Goal: Complete application form

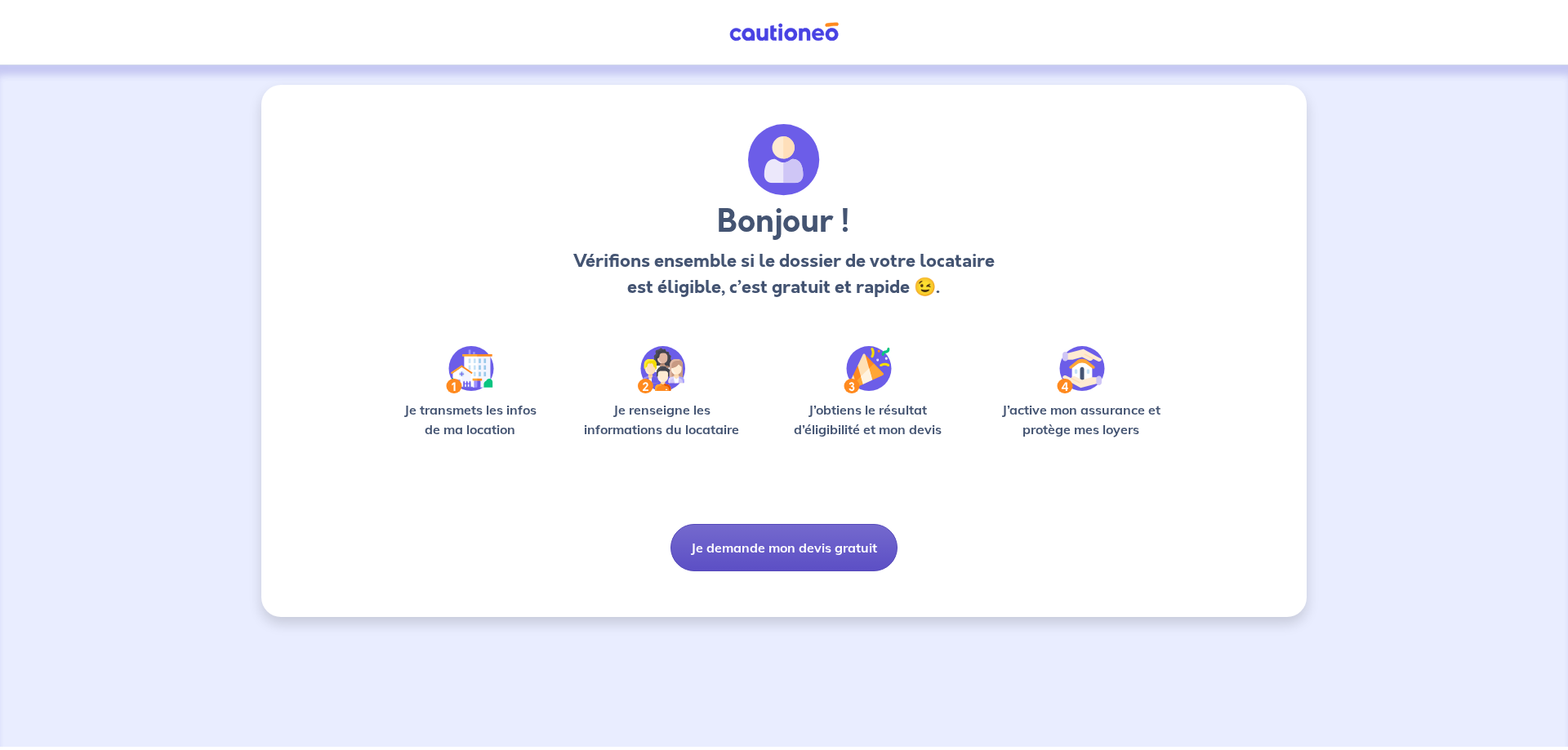
click at [750, 557] on button "Je demande mon devis gratuit" at bounding box center [784, 548] width 227 height 47
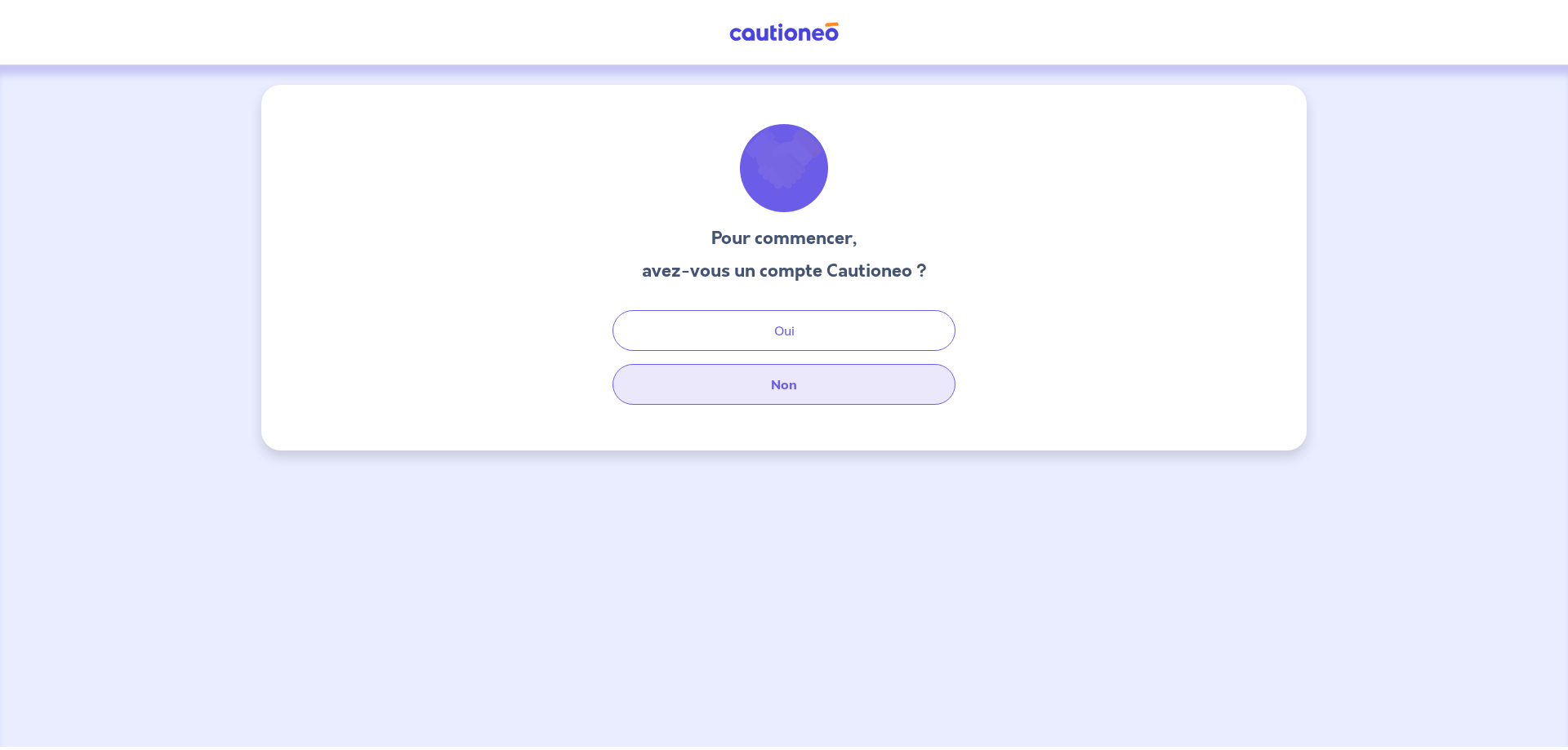
click at [772, 385] on button "Non" at bounding box center [784, 384] width 343 height 40
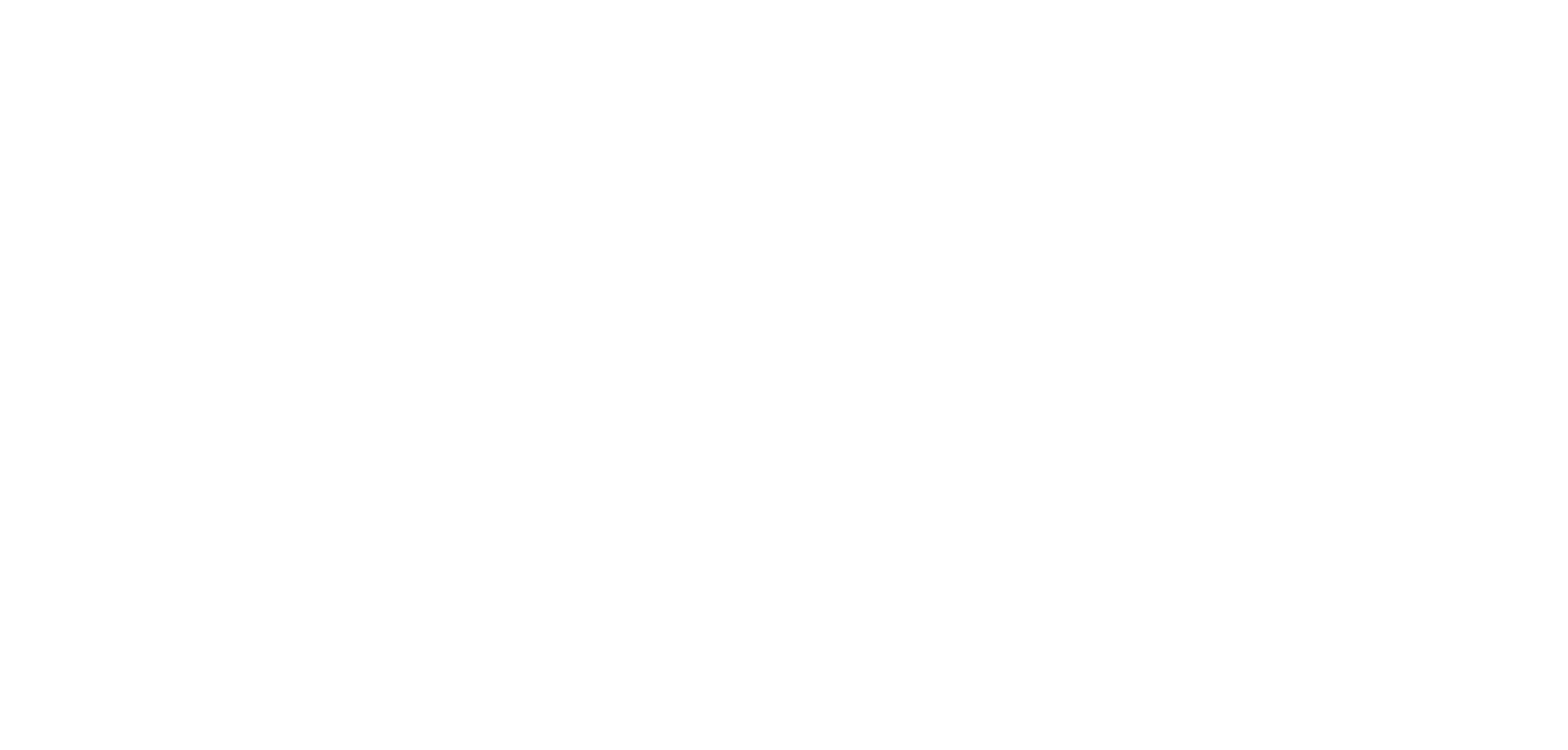
select select "FR"
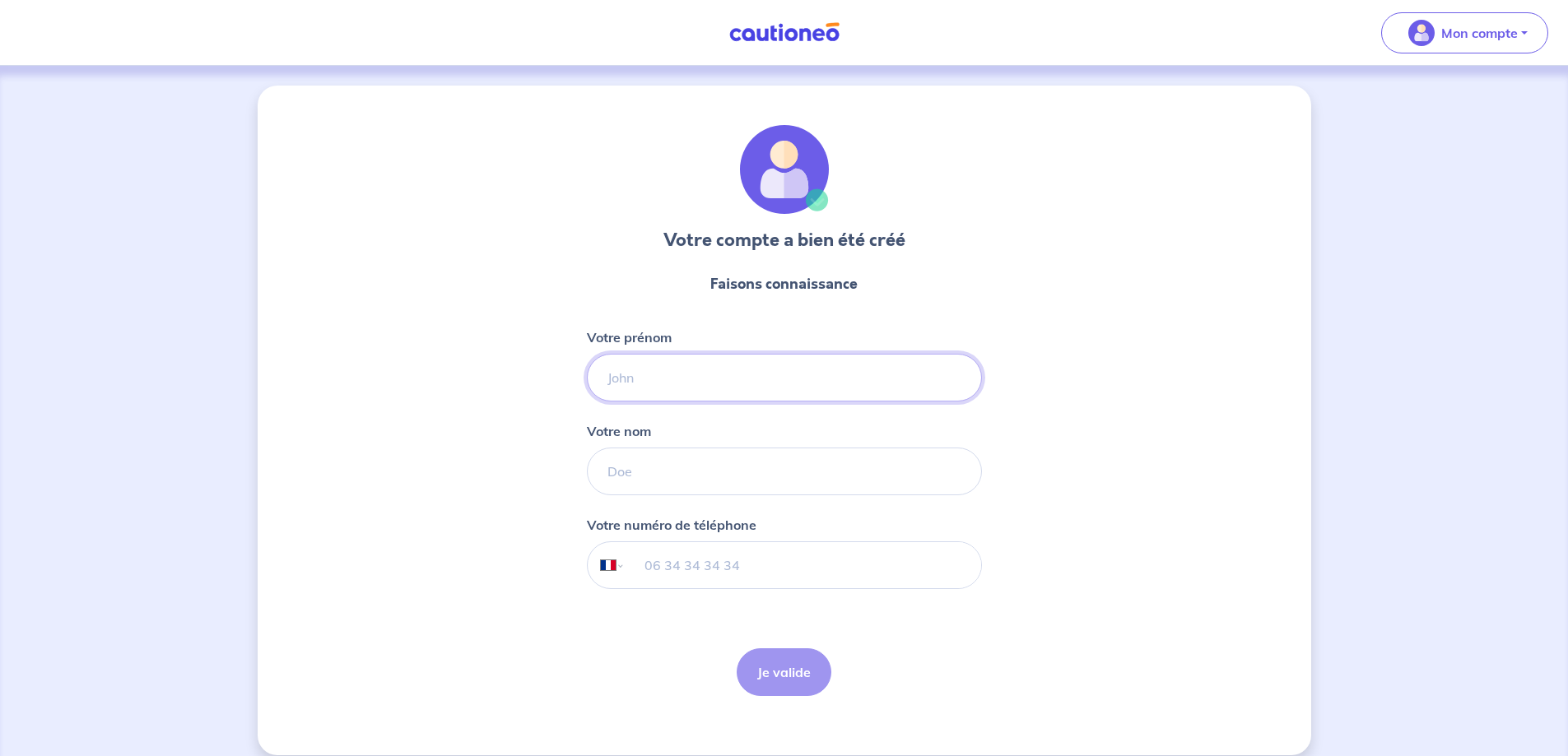
click at [669, 386] on input "Votre prénom" at bounding box center [784, 378] width 395 height 47
type input "FARES"
type input "TOUATI"
click at [846, 562] on input "tel" at bounding box center [802, 566] width 355 height 46
type input "672261378"
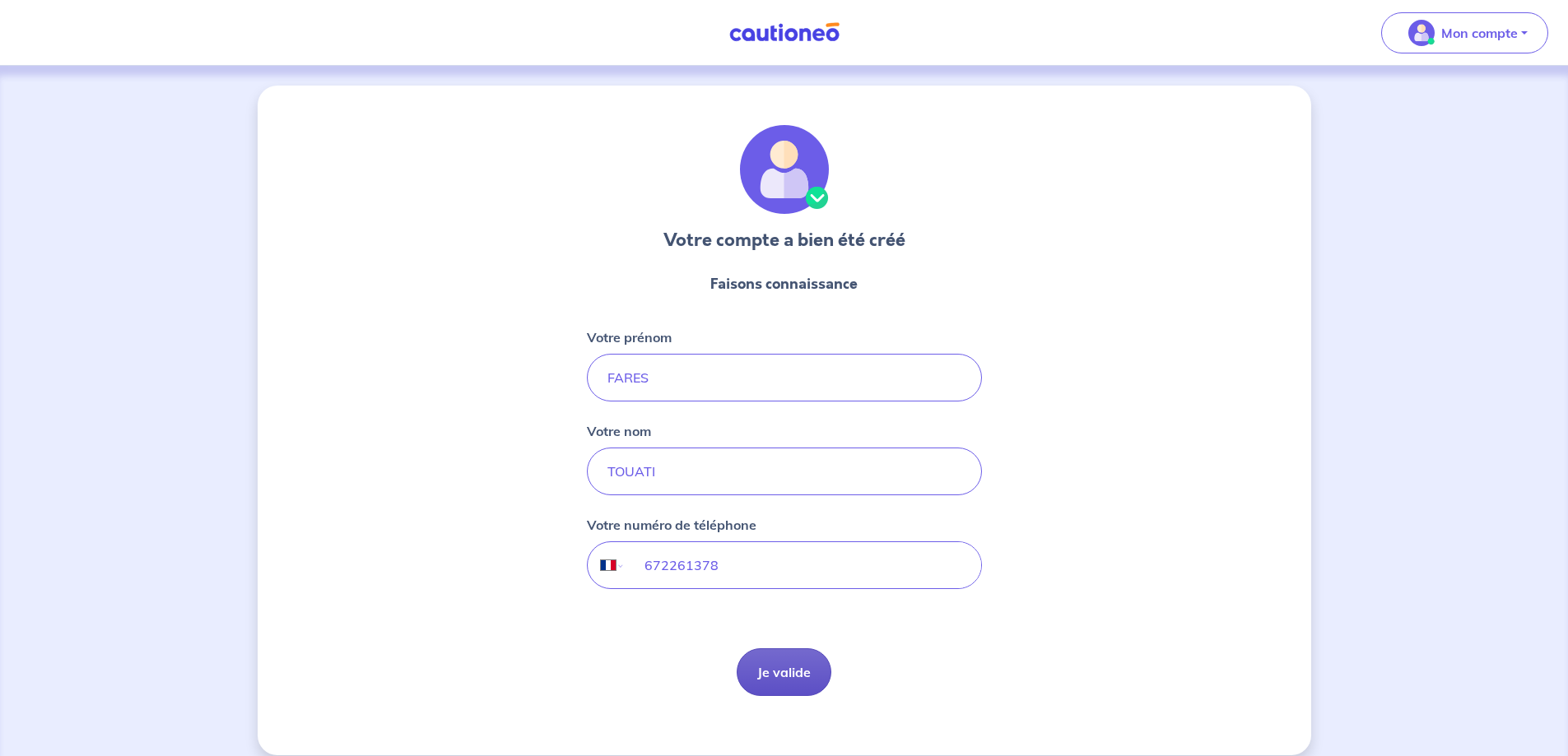
click at [802, 659] on button "Je valide" at bounding box center [784, 673] width 95 height 47
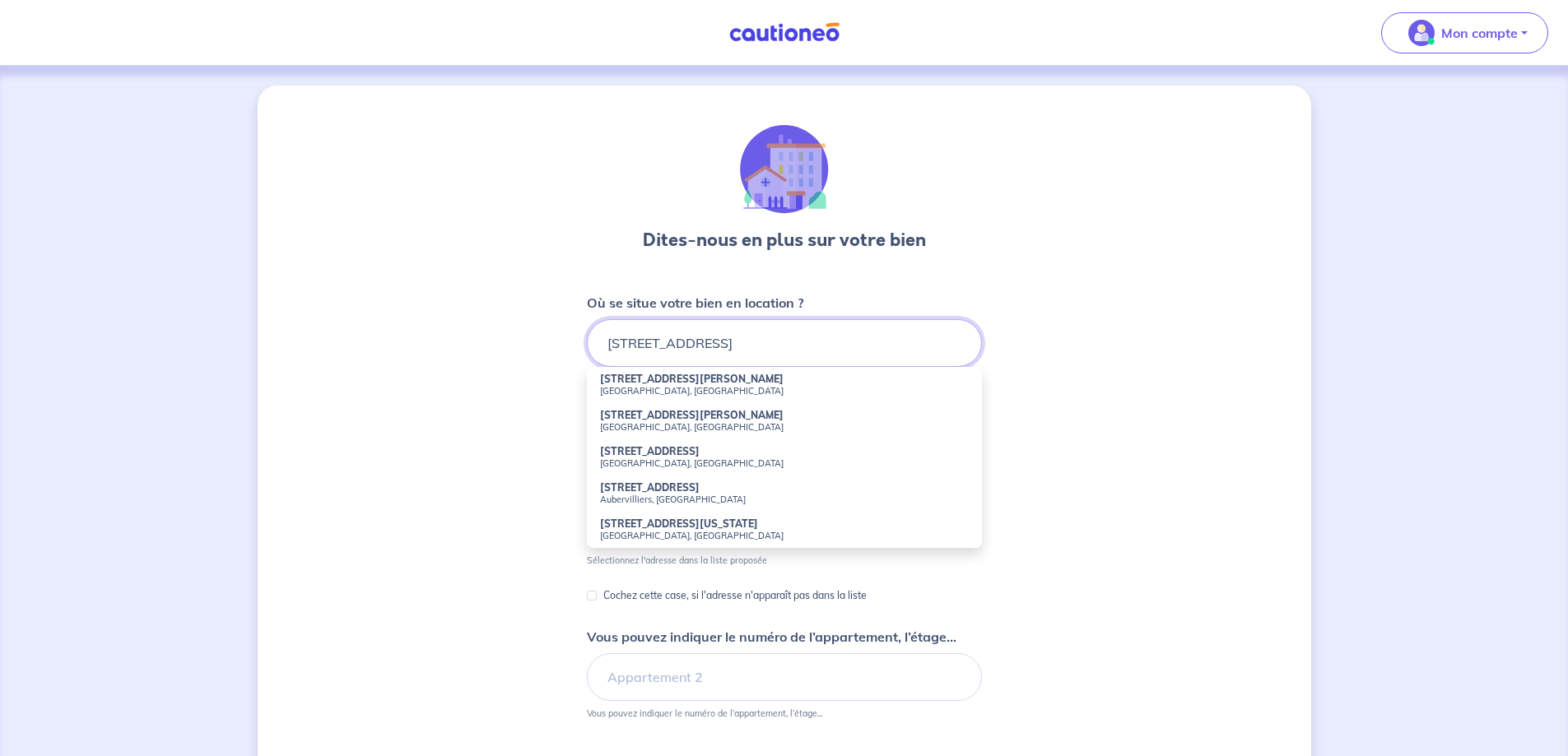
click at [719, 349] on input "[STREET_ADDRESS]" at bounding box center [784, 343] width 395 height 47
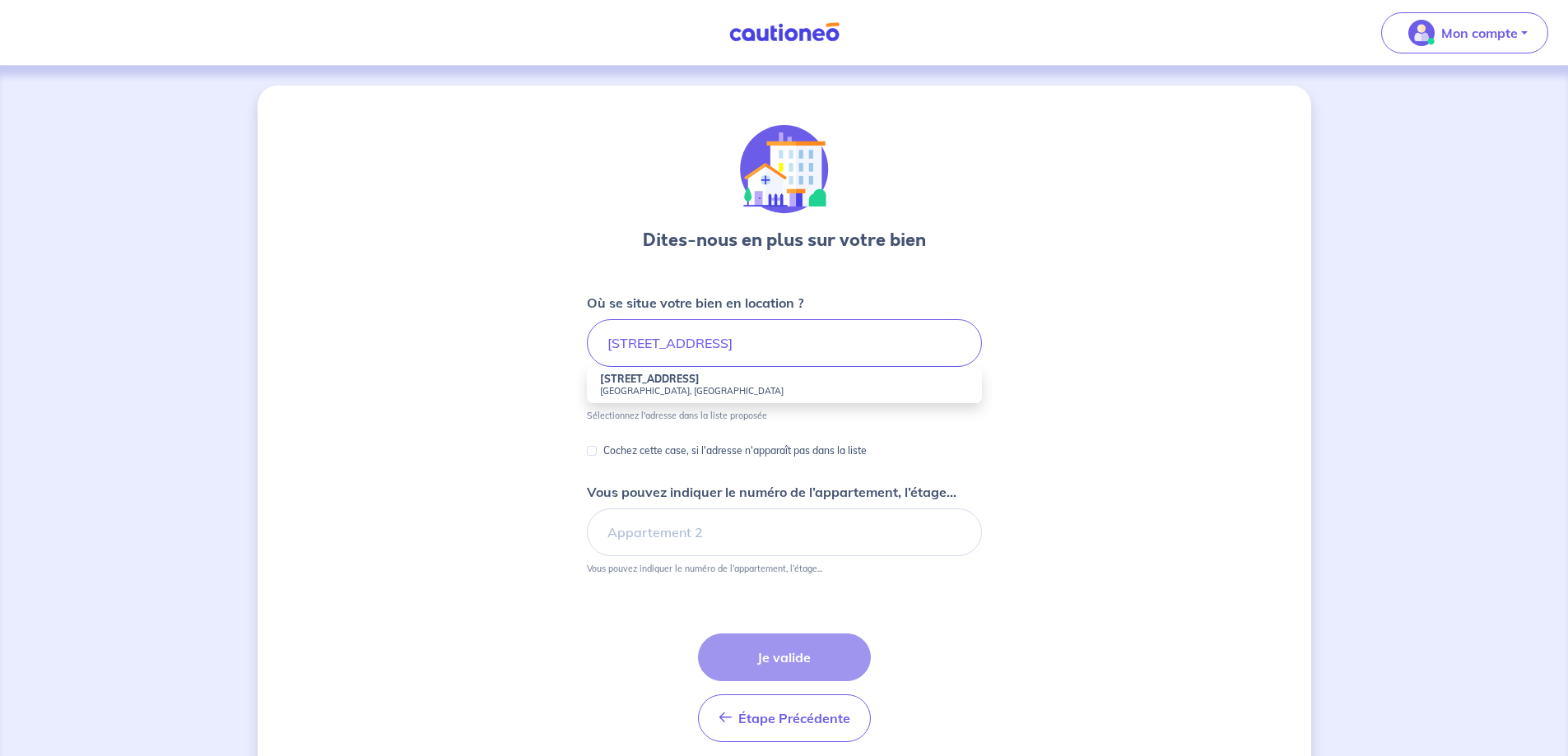
click at [700, 379] on strong "[STREET_ADDRESS]" at bounding box center [649, 379] width 99 height 12
type input "[STREET_ADDRESS]"
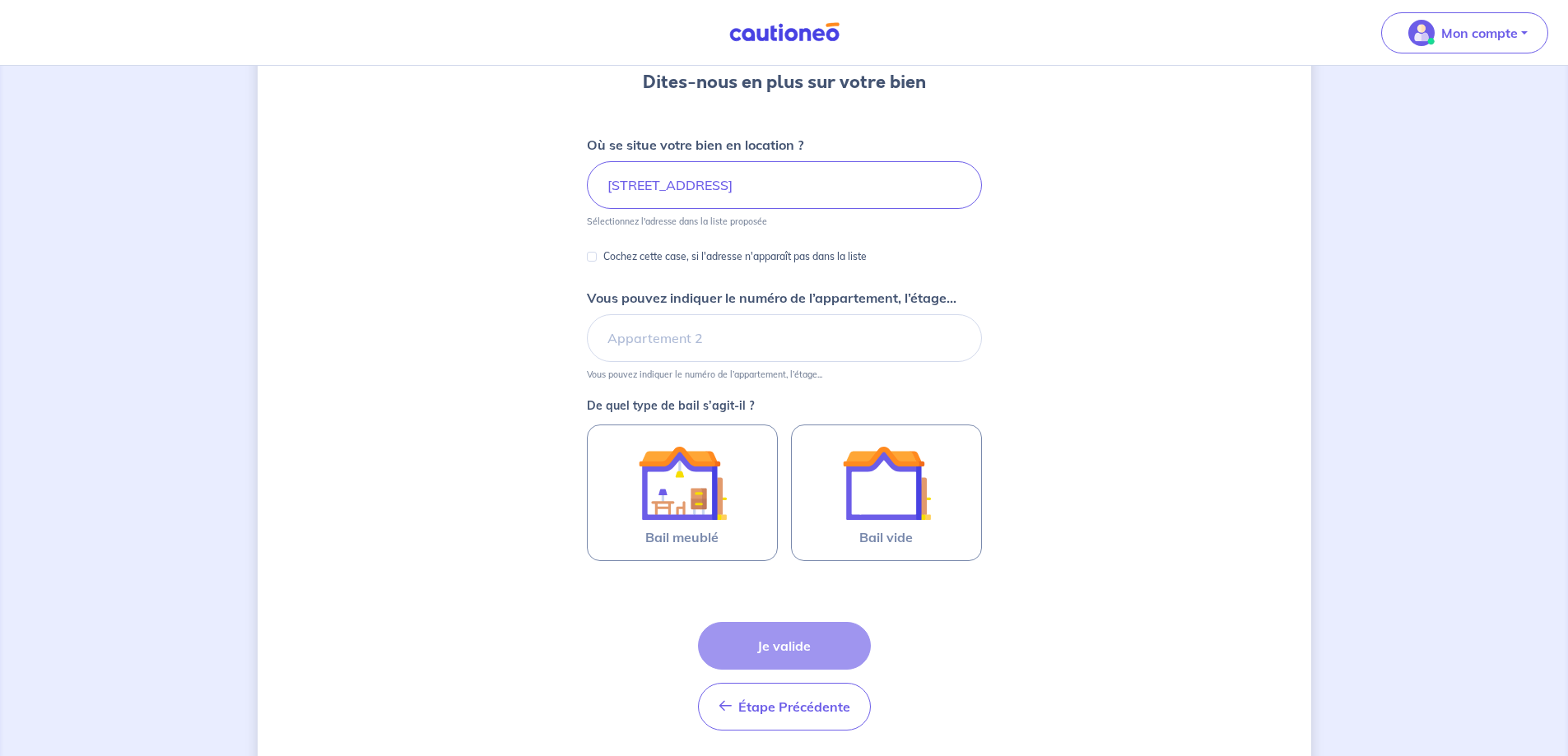
scroll to position [165, 0]
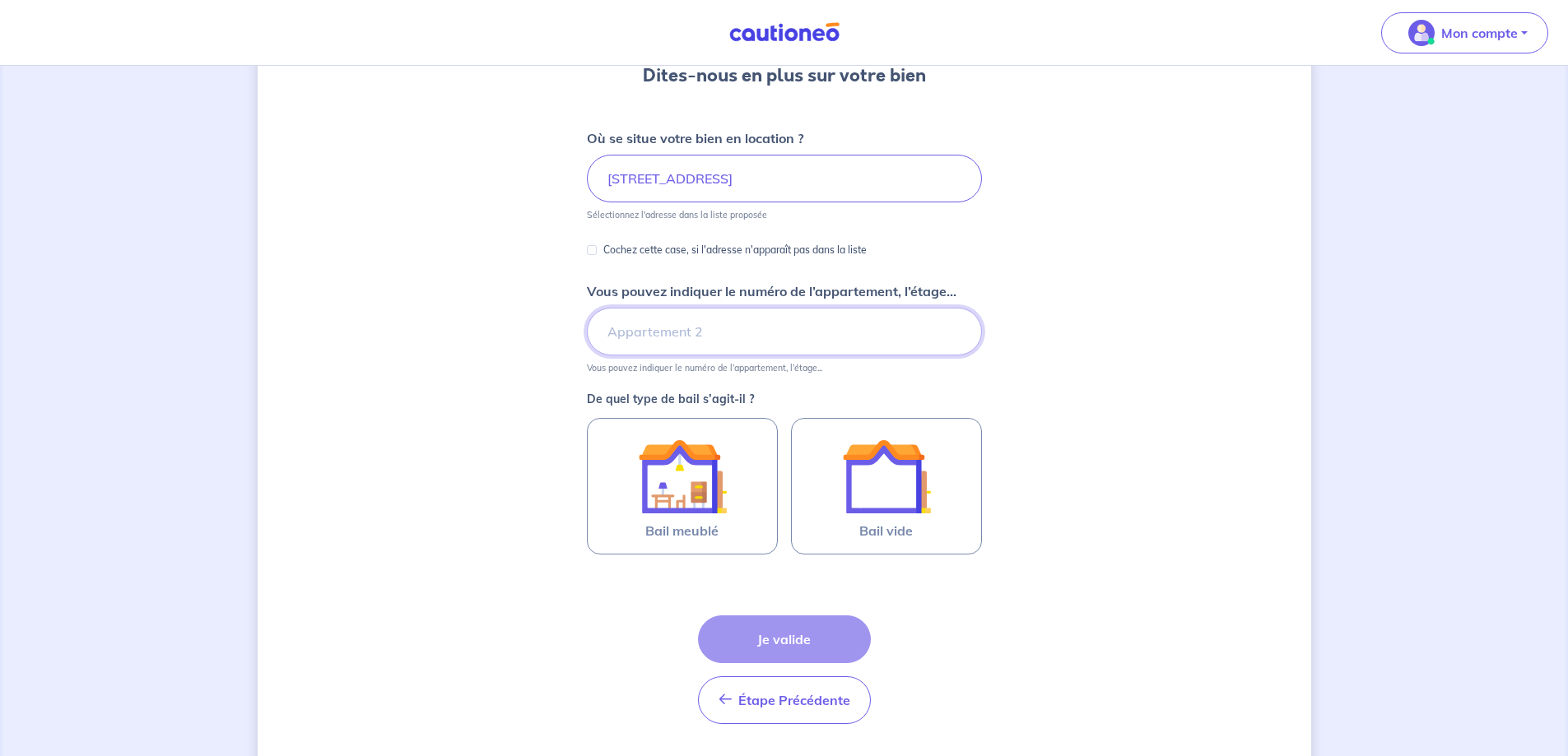
click at [626, 334] on input "Vous pouvez indiquer le numéro de l’appartement, l’étage..." at bounding box center [784, 332] width 395 height 47
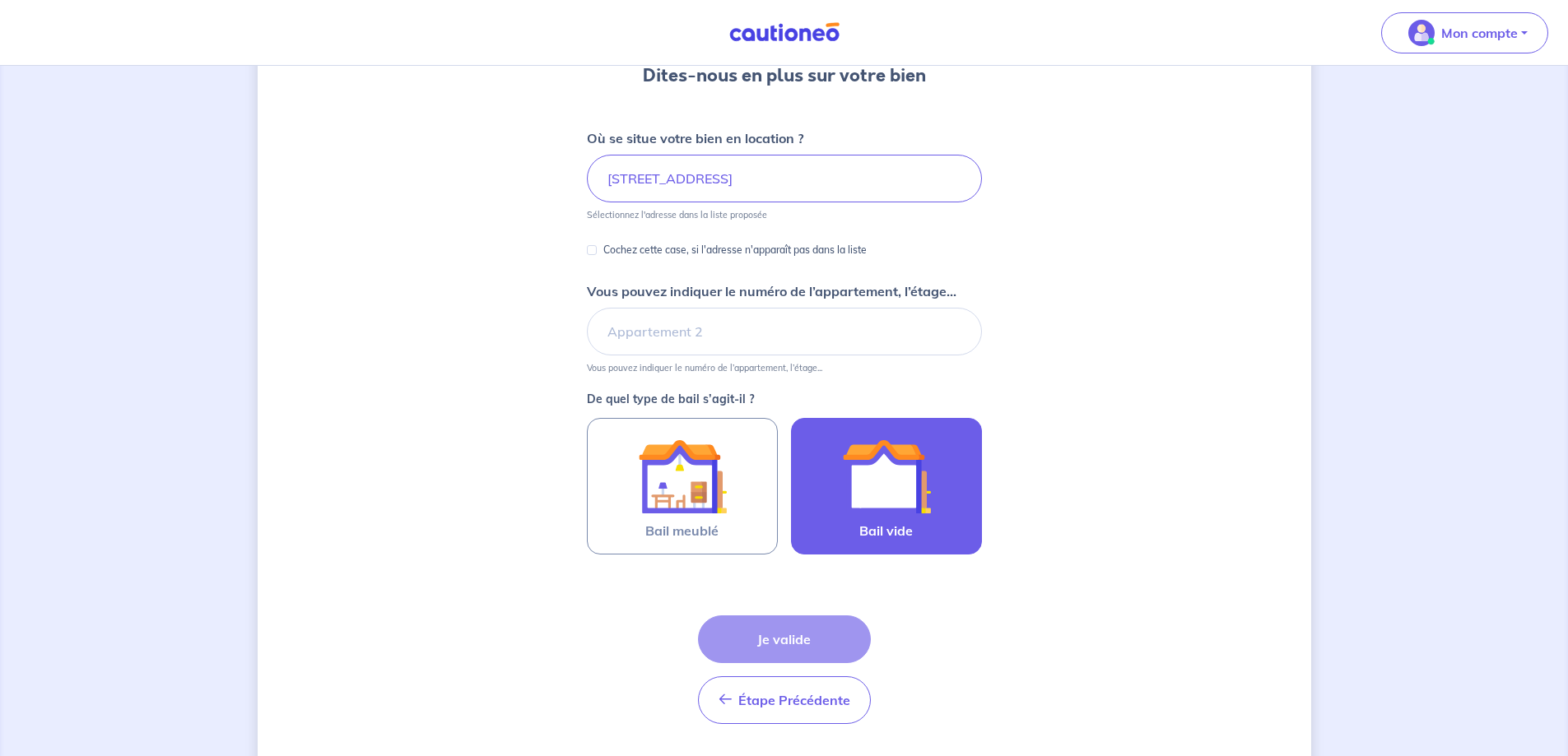
click at [847, 467] on img at bounding box center [887, 477] width 89 height 89
click at [0, 0] on input "Bail vide" at bounding box center [0, 0] width 0 height 0
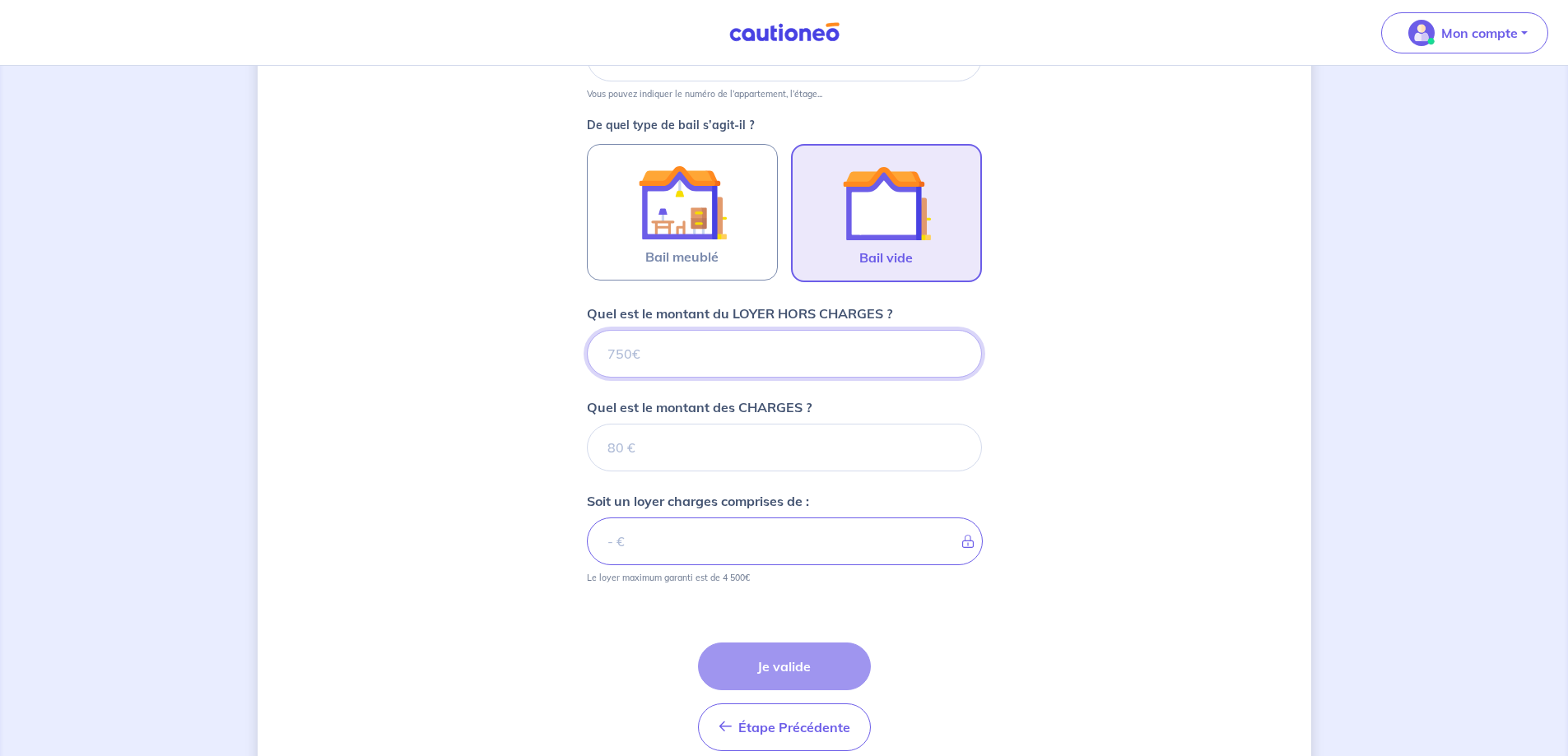
scroll to position [513, 0]
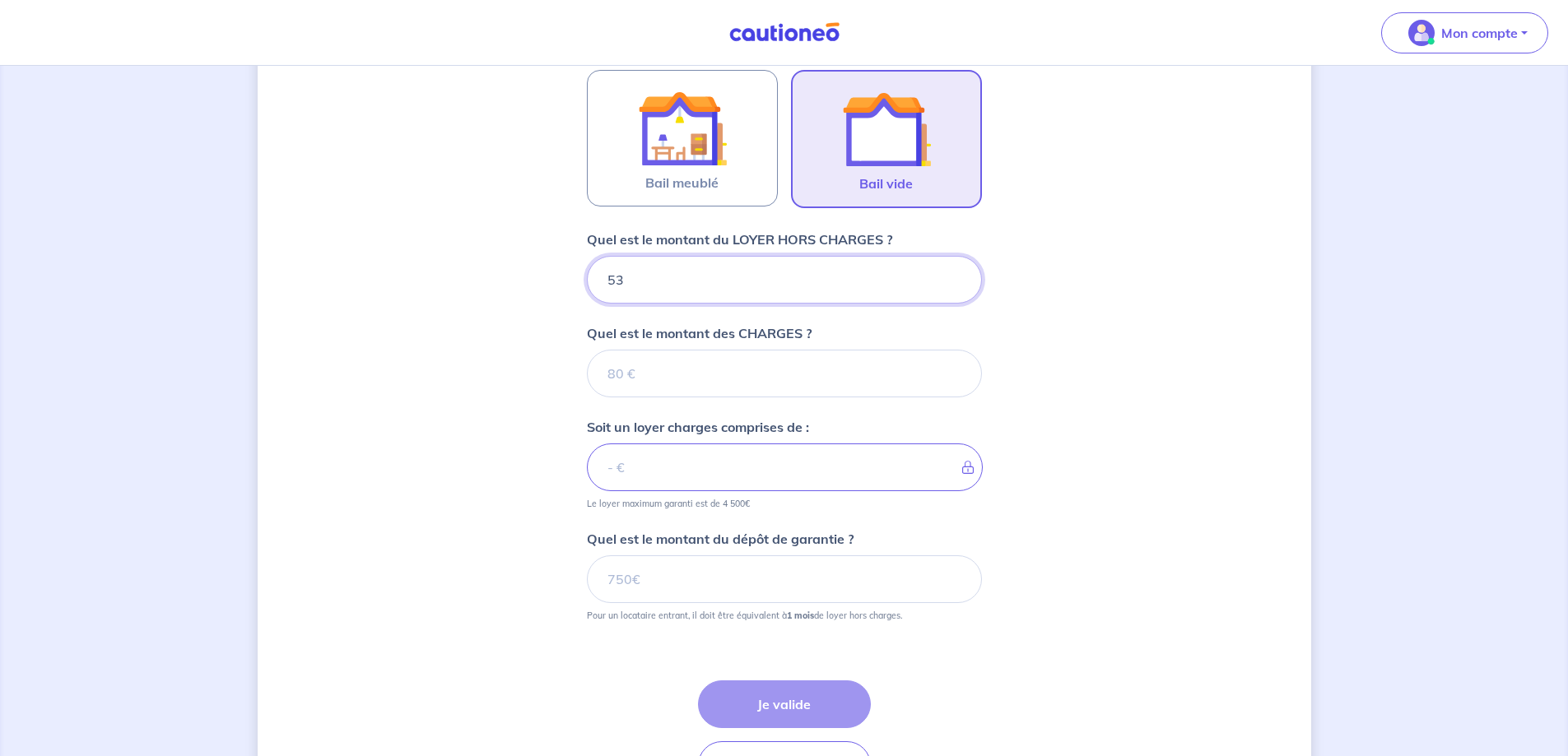
type input "530"
click at [656, 373] on input "Quel est le montant des CHARGES ?" at bounding box center [784, 373] width 395 height 47
type input "50"
type input "580"
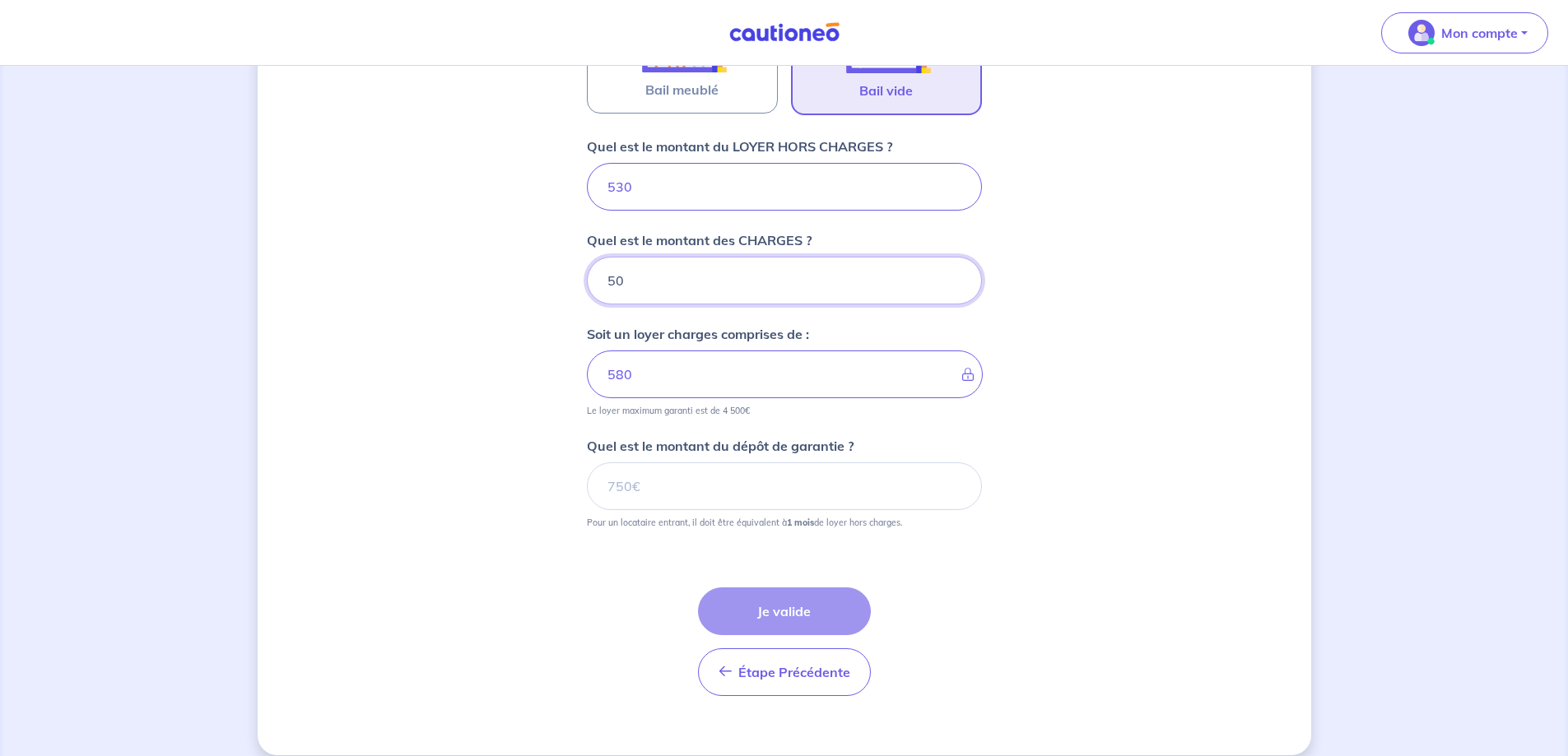
scroll to position [624, 0]
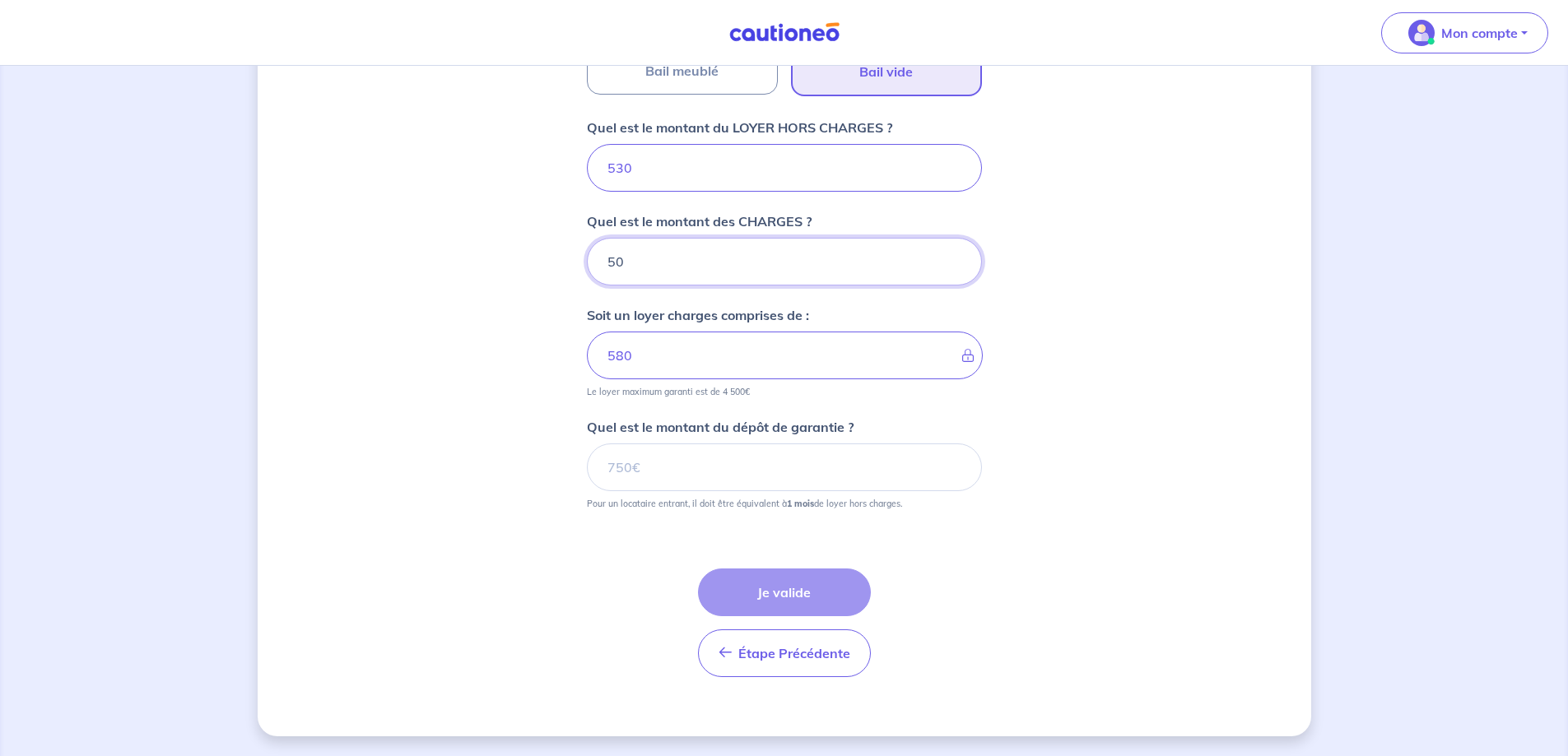
type input "50"
click at [682, 474] on input "Quel est le montant du dépôt de garantie ?" at bounding box center [784, 467] width 395 height 47
type input "530"
click at [643, 171] on input "530" at bounding box center [784, 168] width 395 height 47
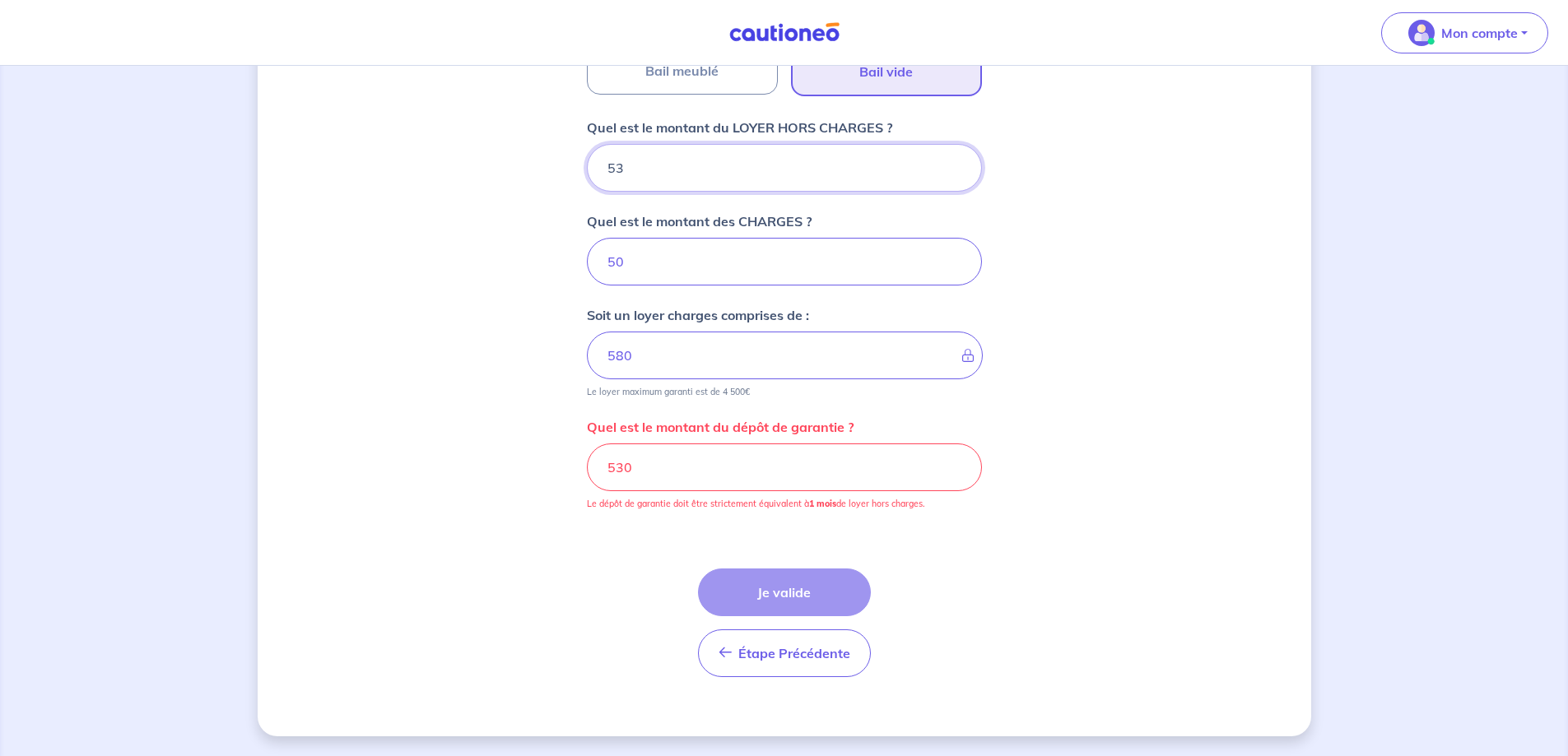
type input "5"
type input "55"
type input "550"
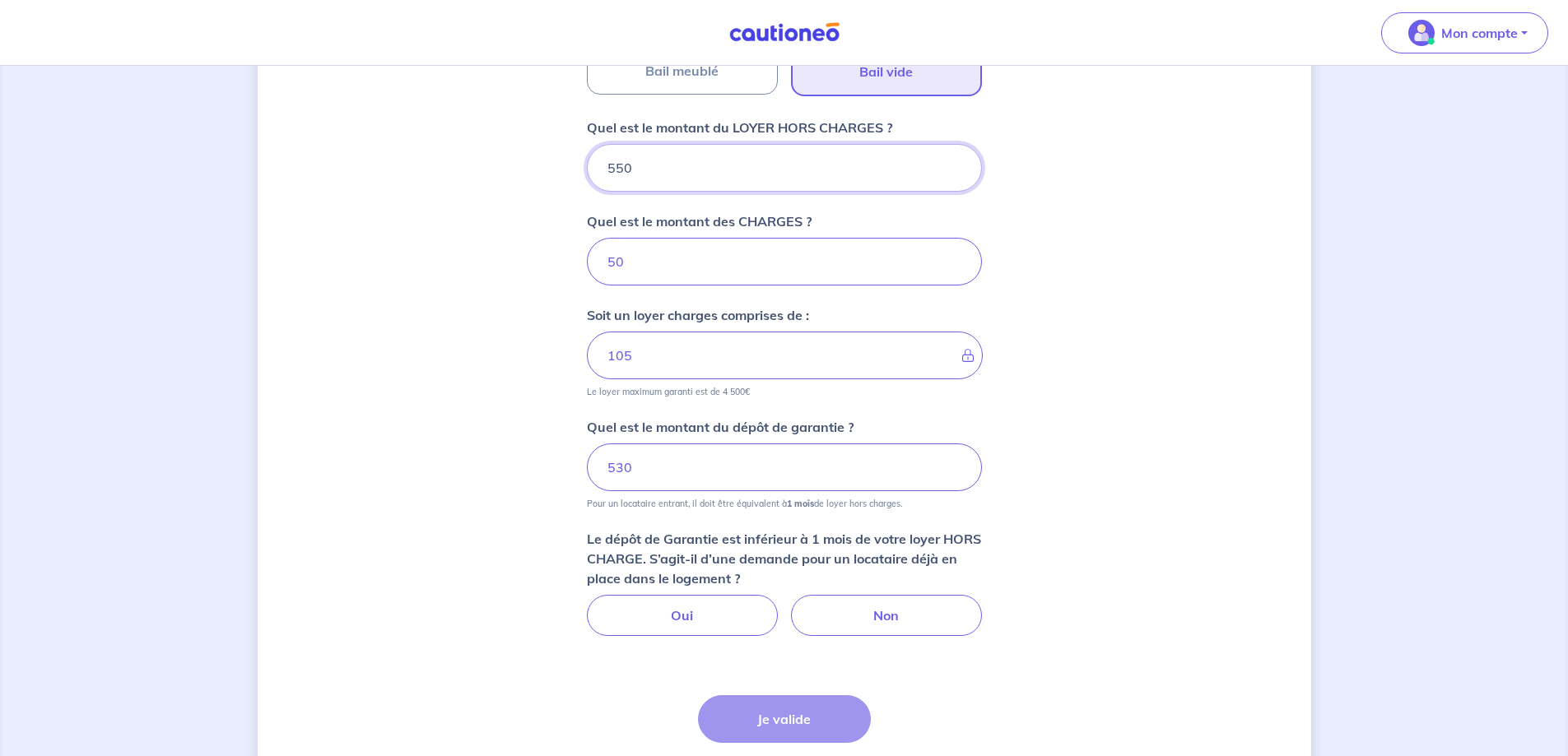
type input "600"
type input "550"
click at [635, 266] on input "50" at bounding box center [784, 261] width 395 height 47
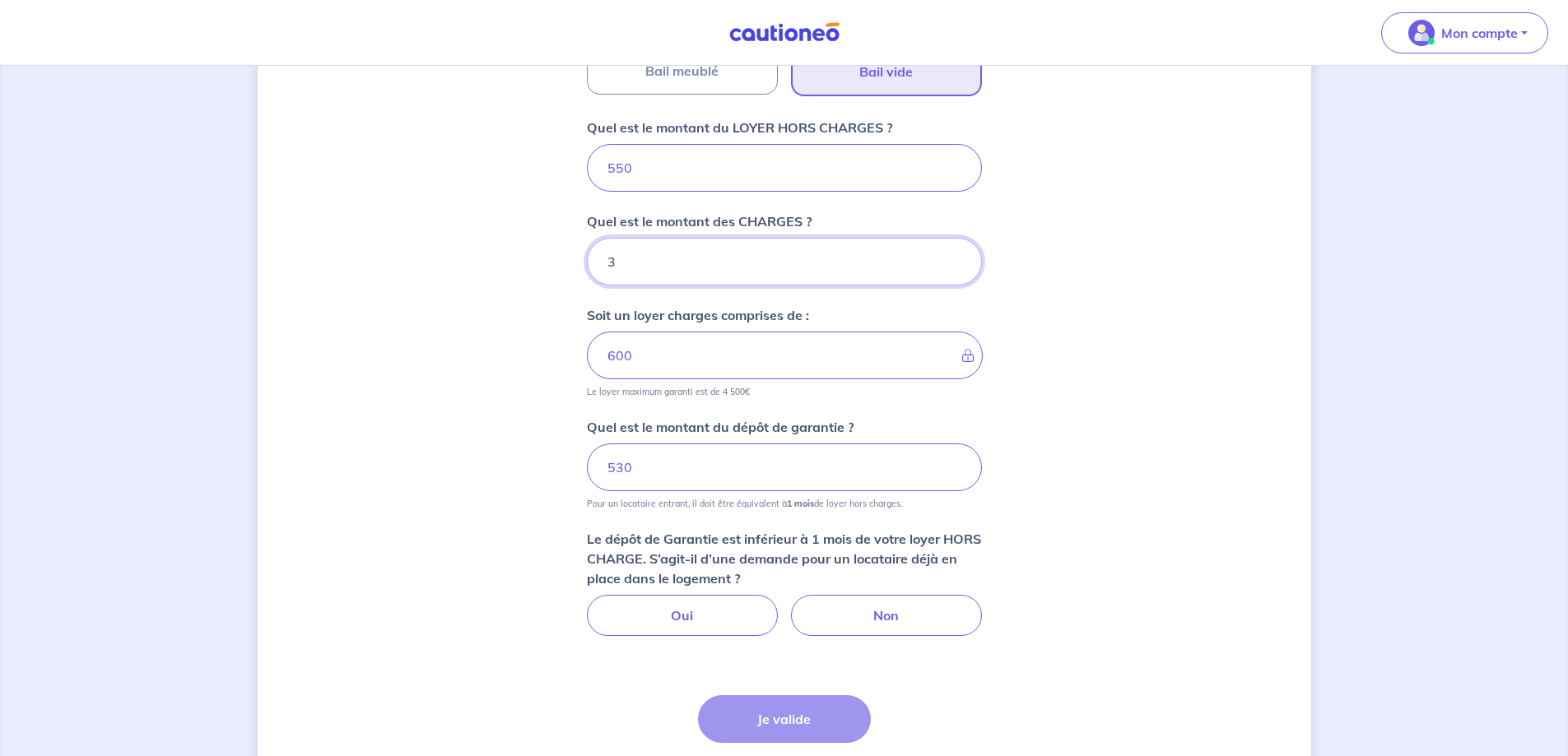
type input "30"
type input "580"
type input "30"
click at [636, 476] on input "530" at bounding box center [784, 467] width 395 height 47
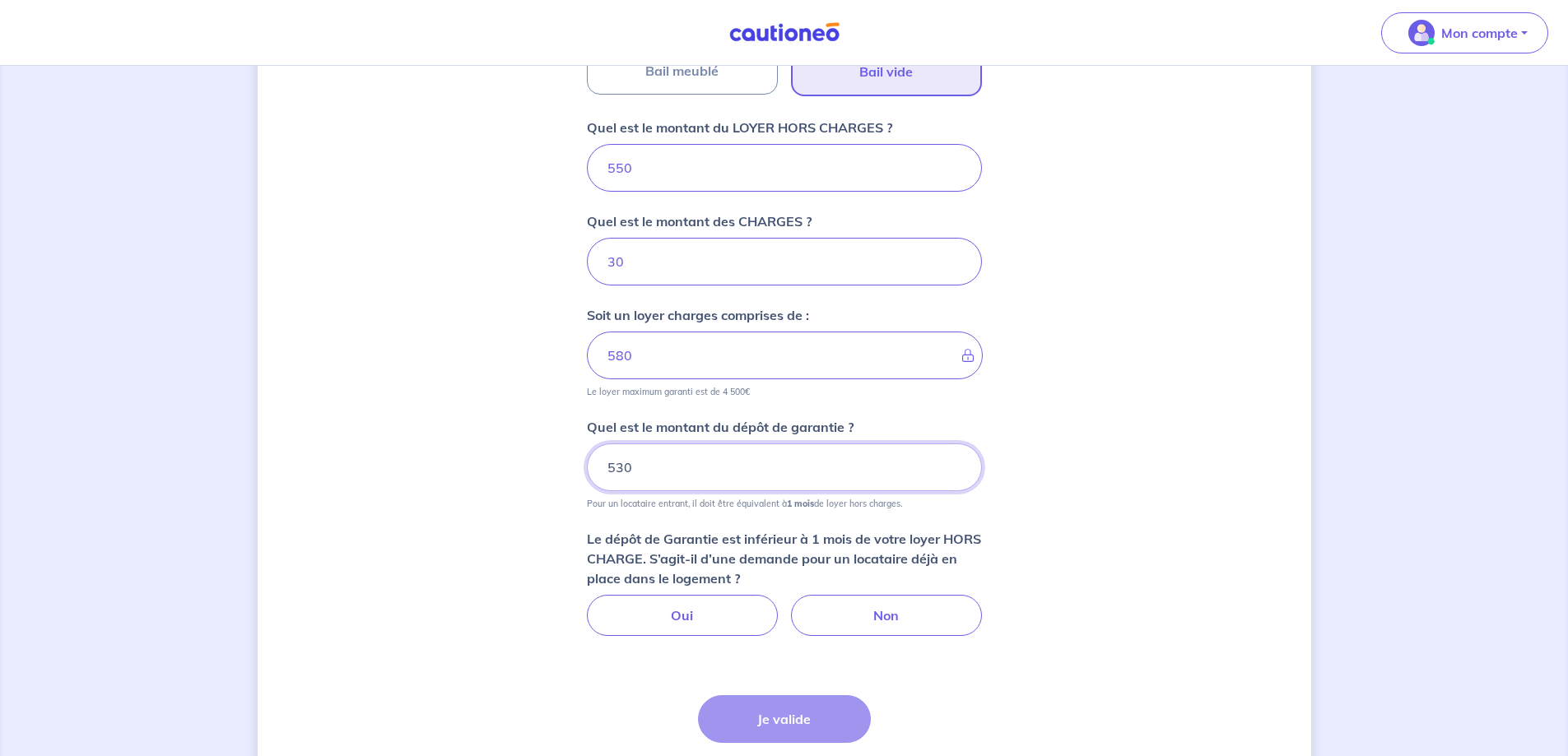
click at [636, 476] on input "530" at bounding box center [784, 467] width 395 height 47
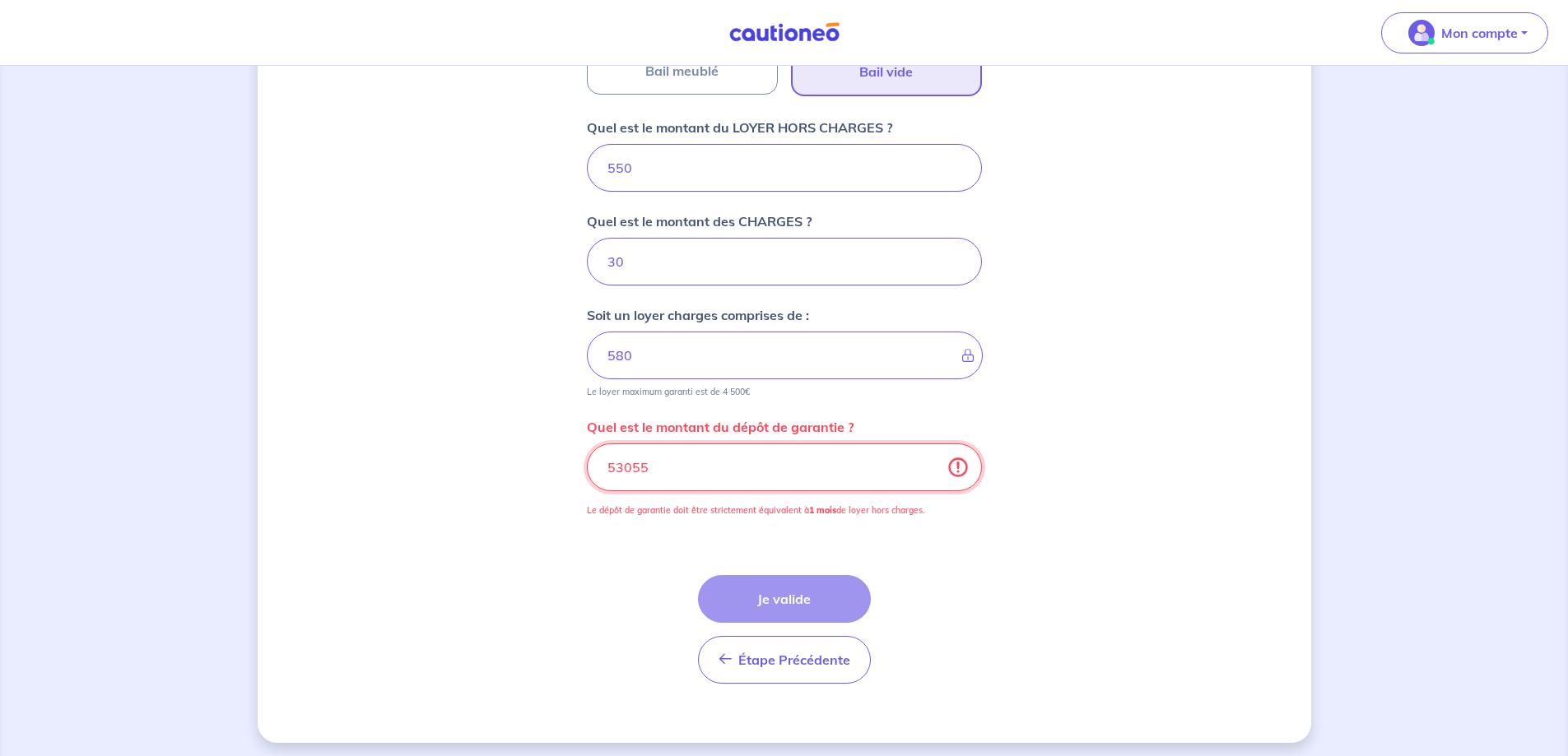
click at [636, 476] on input "53055" at bounding box center [784, 467] width 395 height 47
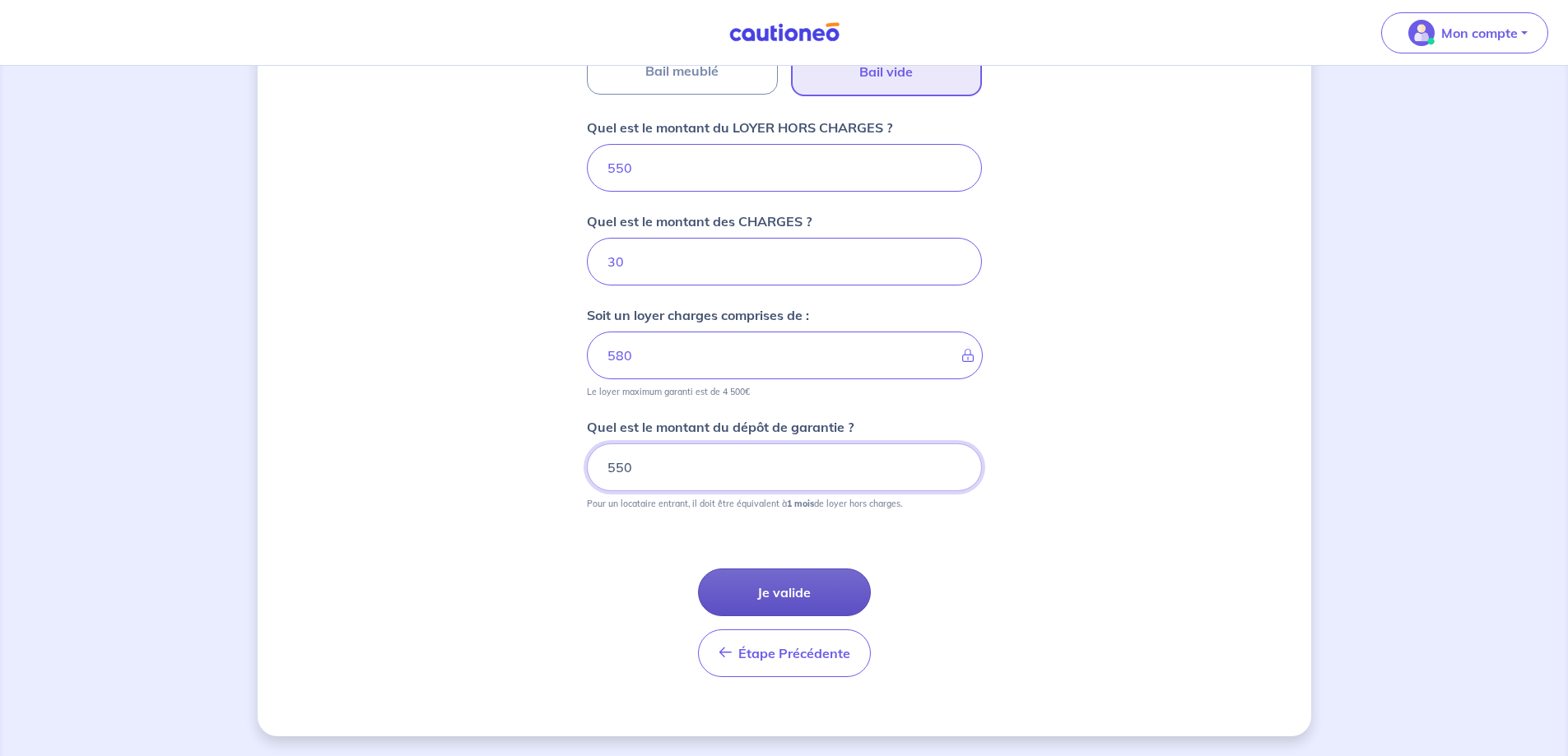
type input "550"
click at [775, 592] on button "Je valide" at bounding box center [784, 592] width 172 height 47
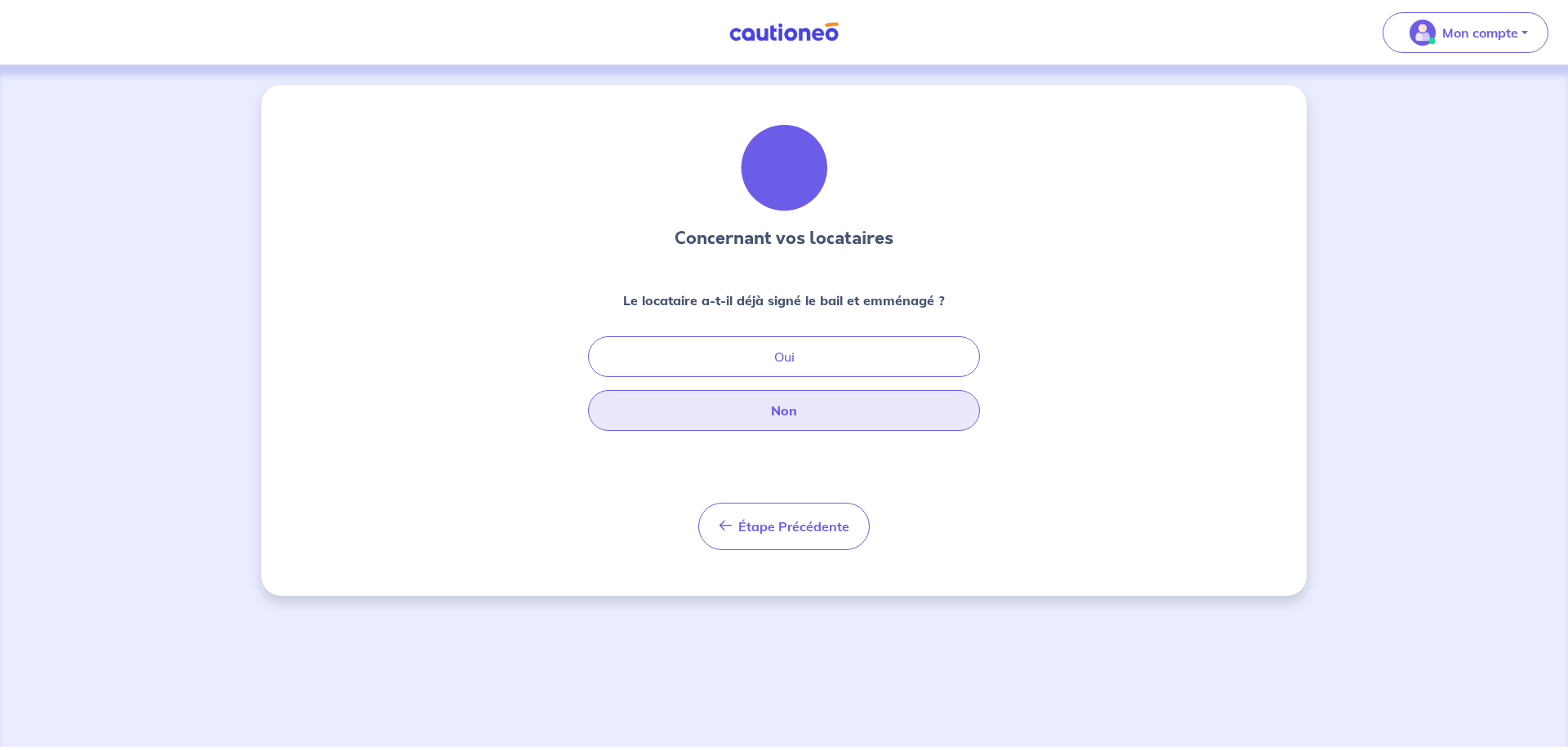
click at [743, 408] on button "Non" at bounding box center [784, 410] width 392 height 40
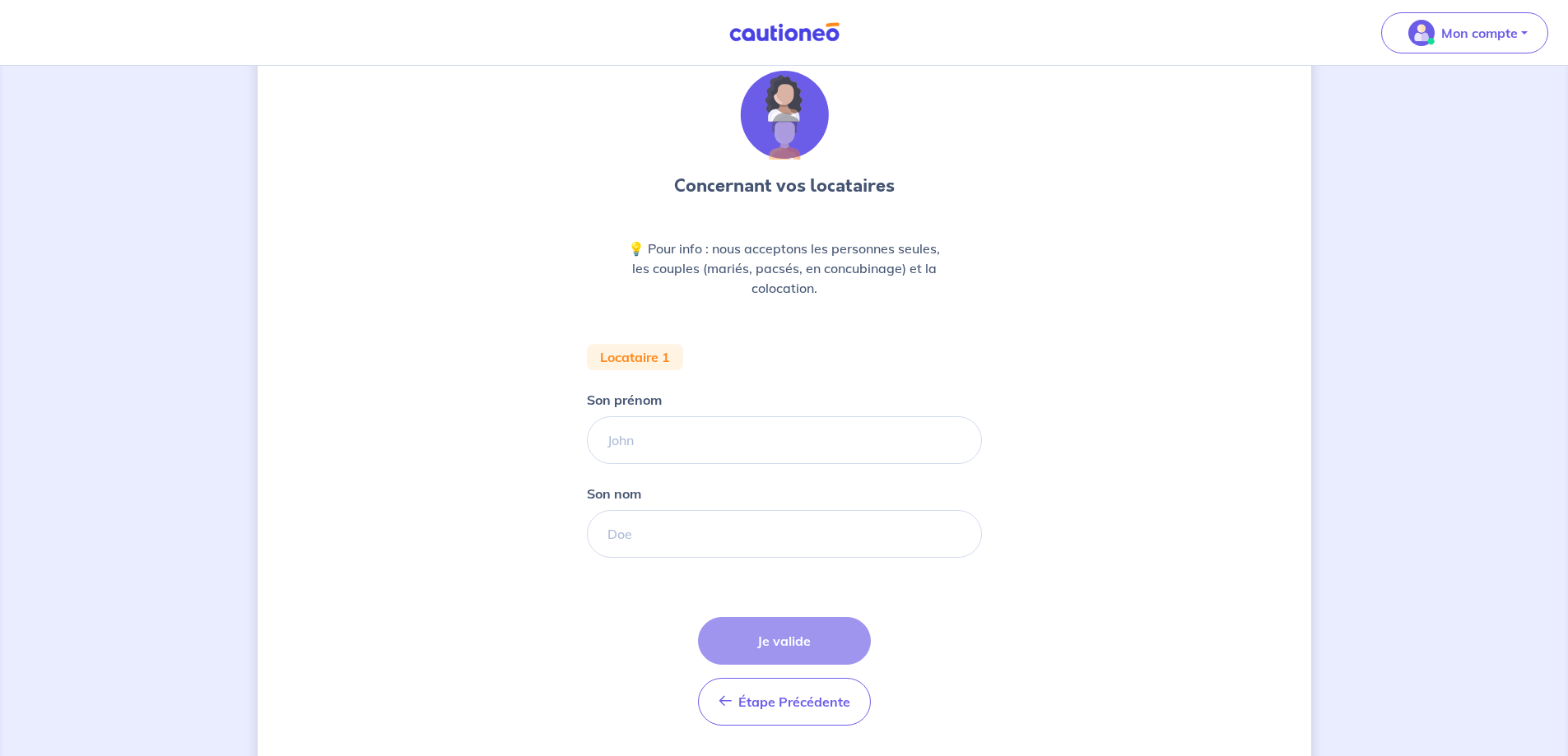
scroll to position [103, 0]
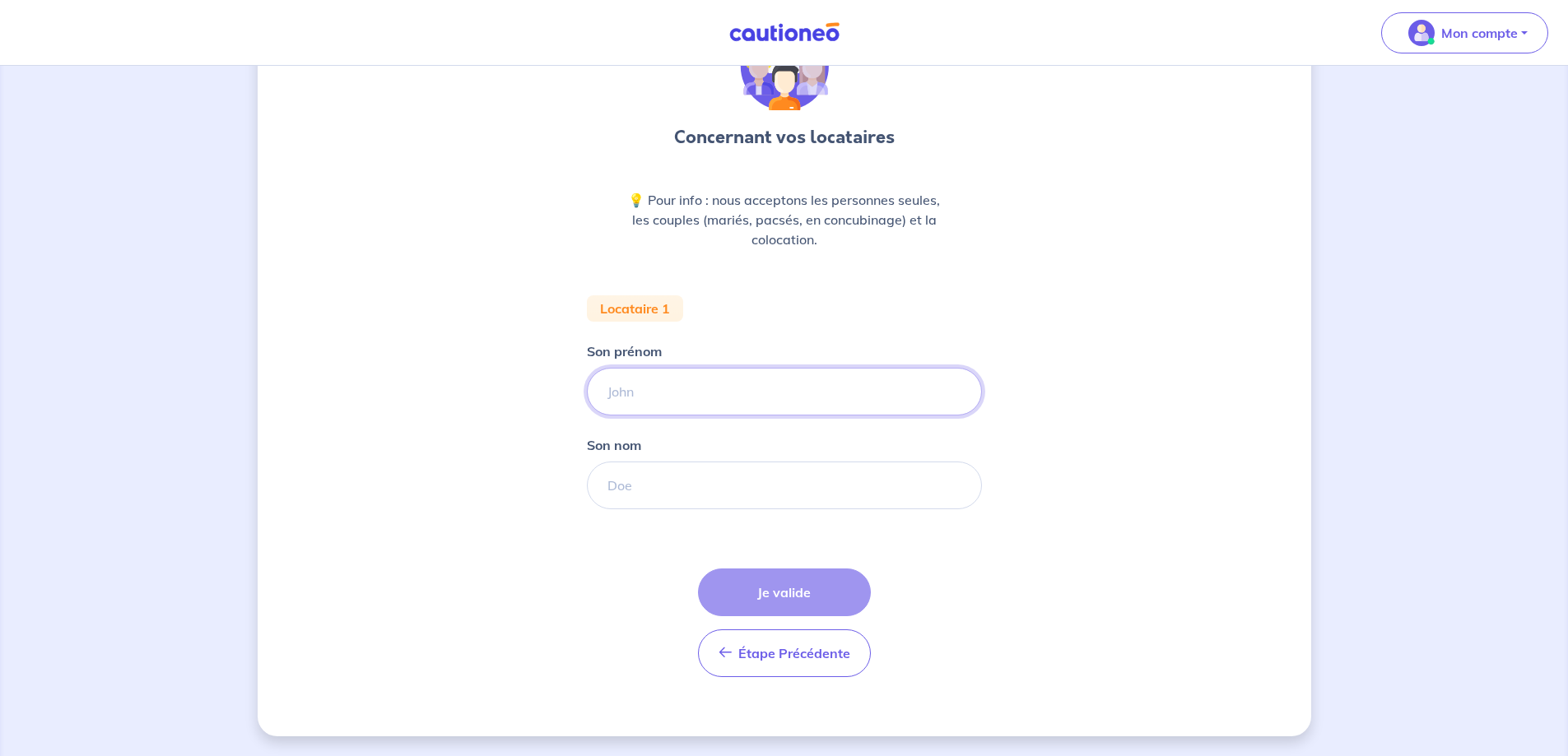
click at [711, 387] on input "Son prénom" at bounding box center [784, 391] width 395 height 47
type input "LOTFI"
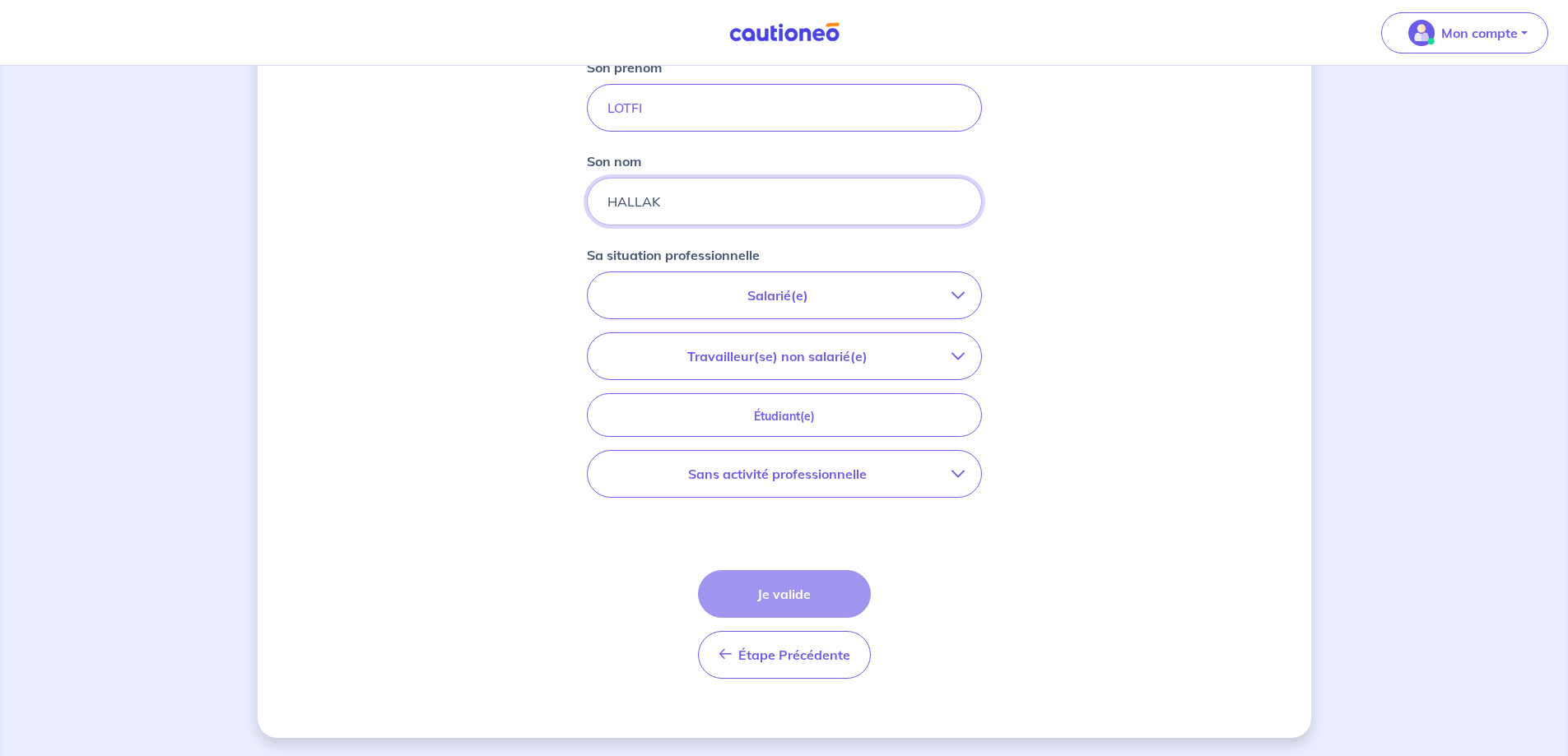
scroll to position [388, 0]
type input "HALLAK"
click at [865, 294] on p "Salarié(e)" at bounding box center [778, 294] width 348 height 20
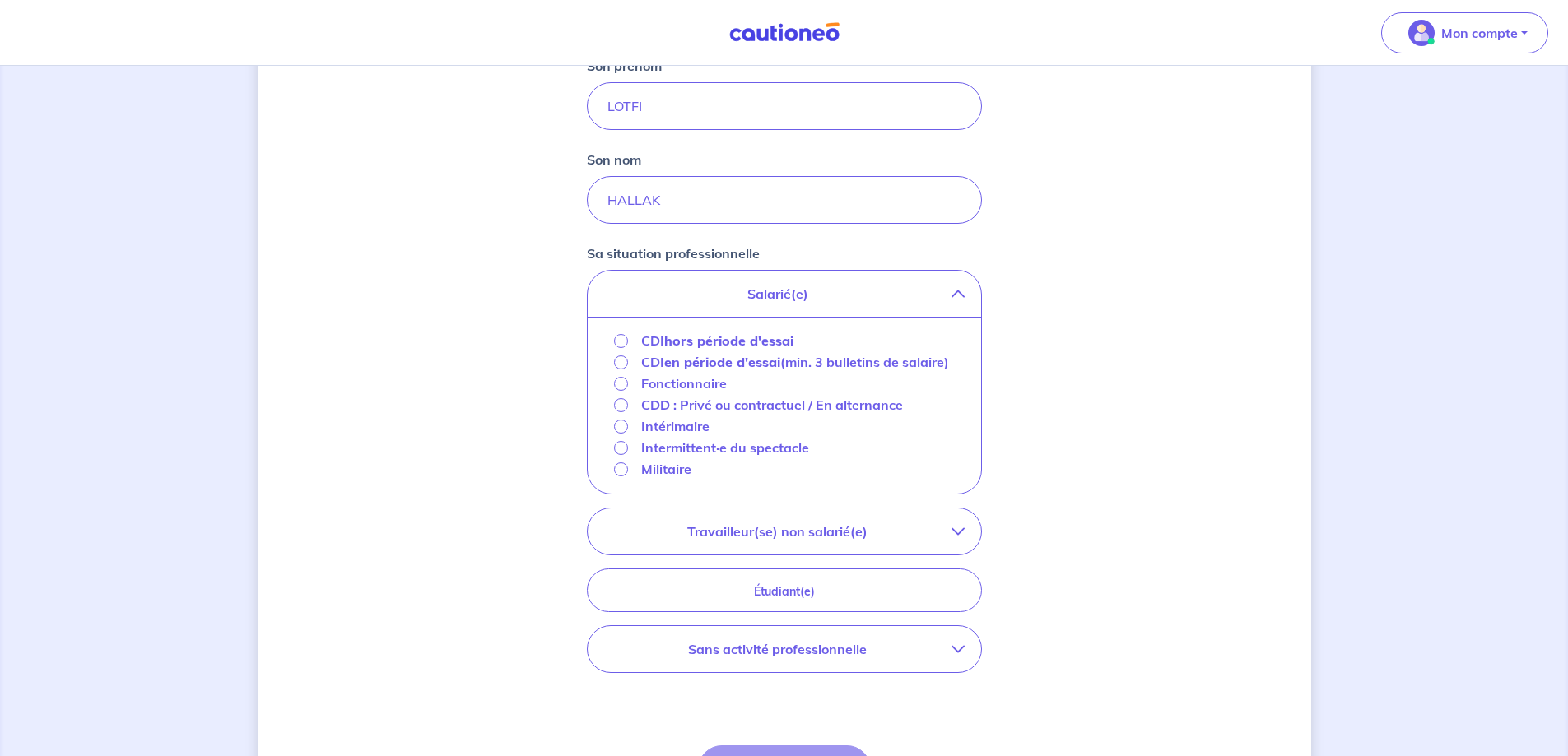
click at [631, 336] on div "CDI hors période d'essai" at bounding box center [704, 340] width 180 height 20
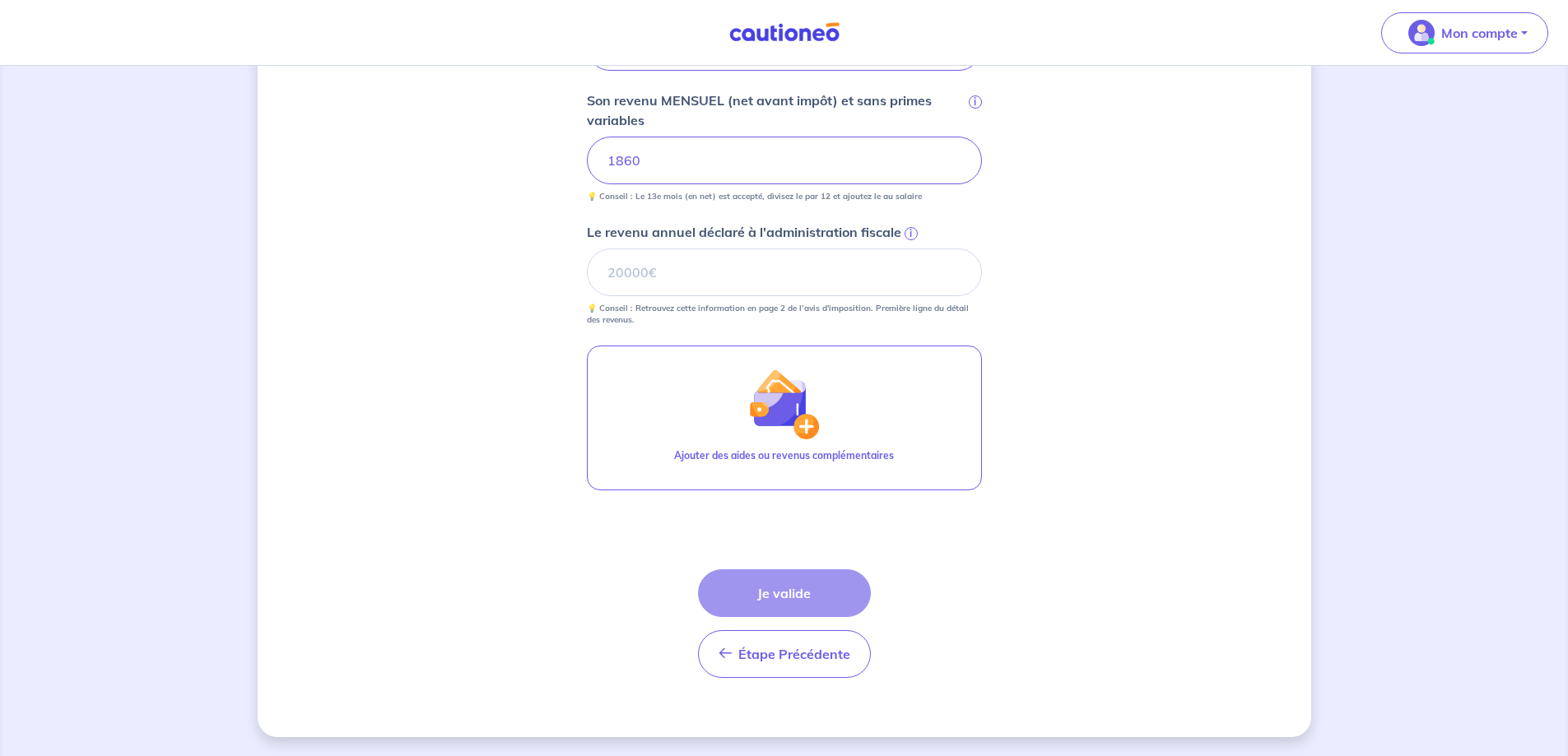
scroll to position [635, 0]
click at [667, 291] on input "Le revenu annuel déclaré à l'administration fiscale i" at bounding box center [784, 272] width 395 height 47
type input "13488"
click at [763, 595] on button "Je valide" at bounding box center [784, 592] width 172 height 47
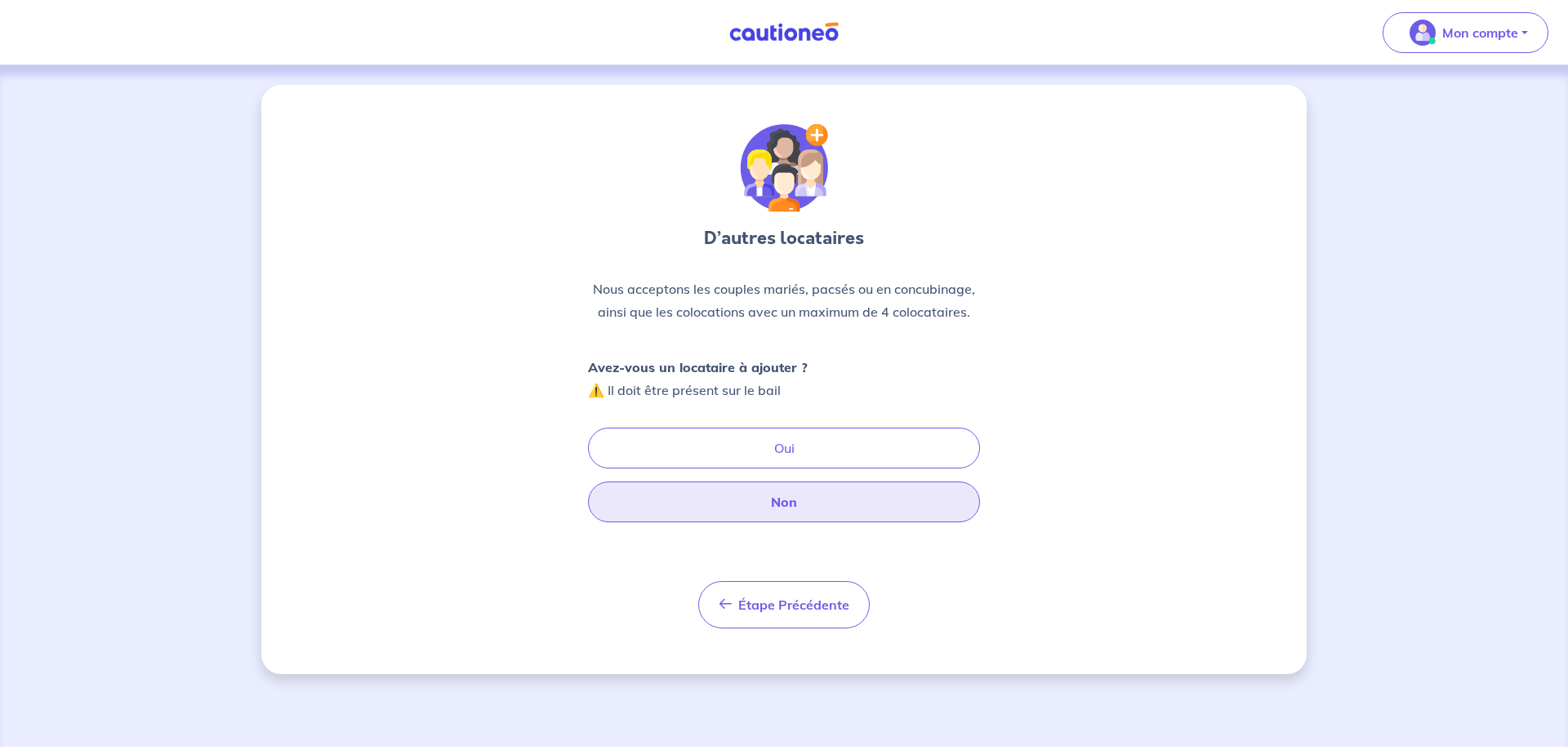
click at [770, 499] on button "Non" at bounding box center [784, 502] width 392 height 40
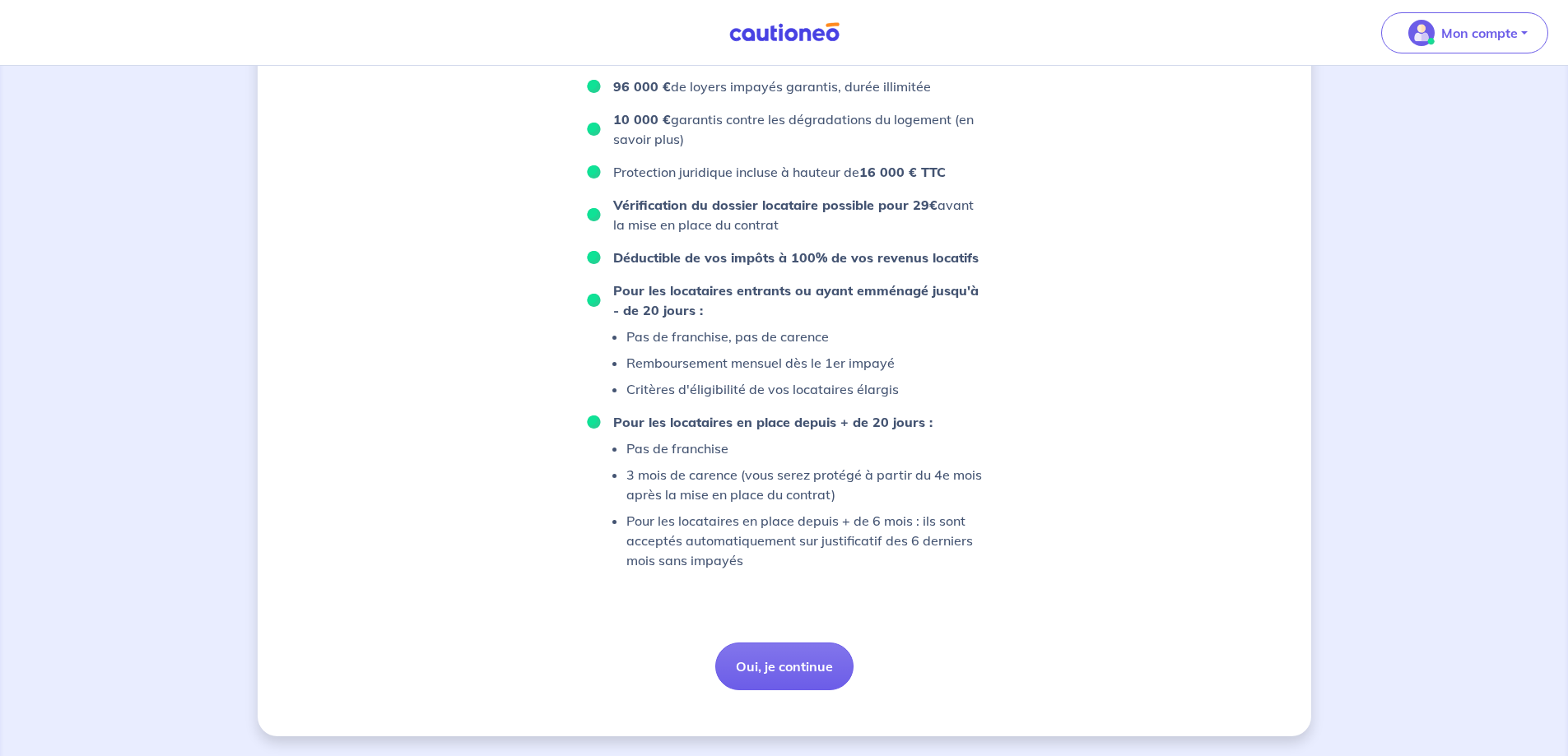
scroll to position [309, 0]
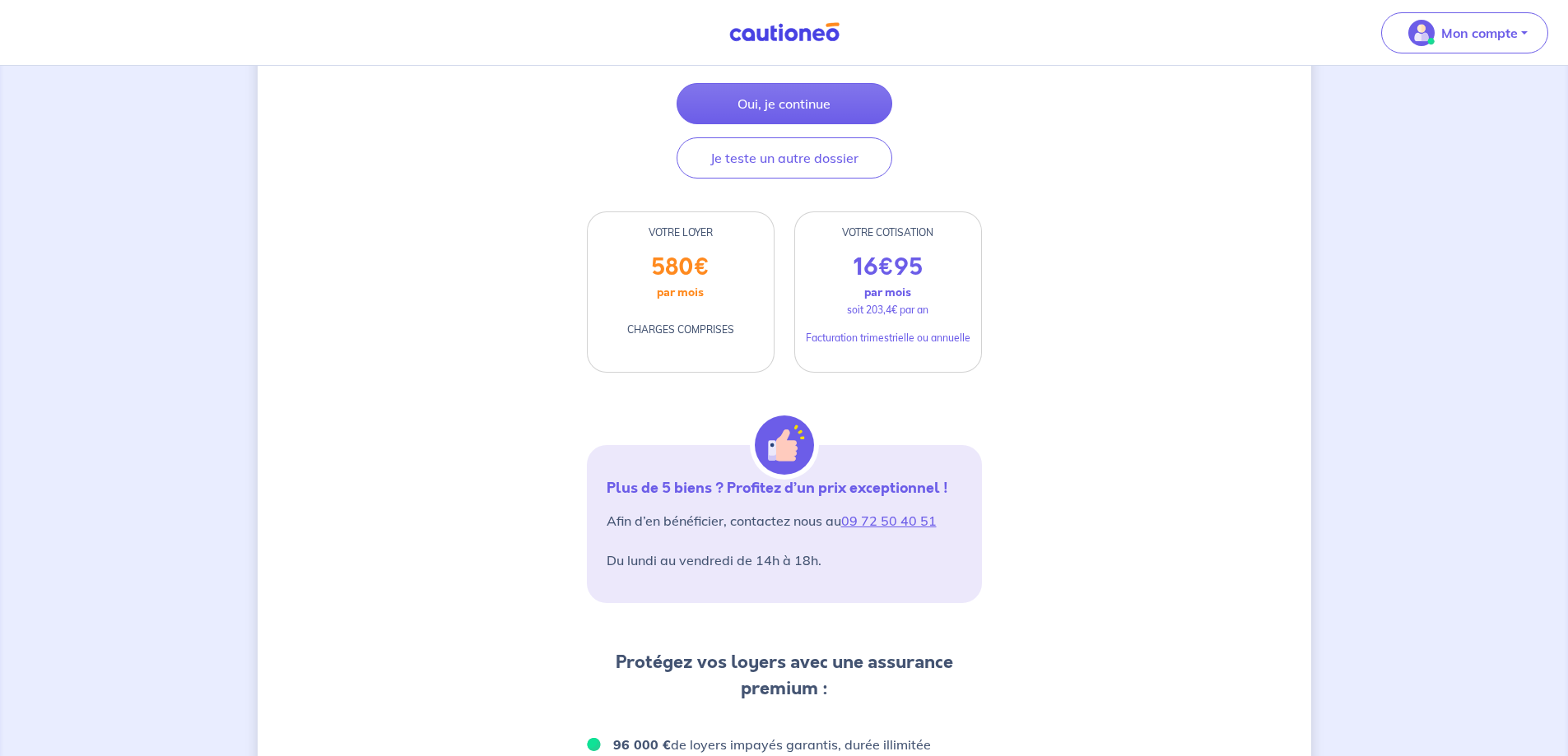
click at [842, 274] on div "16 € 95 par mois soit 203,4€ par an Facturation trimestrielle ou annuelle" at bounding box center [888, 313] width 186 height 118
click at [863, 265] on p "16 € 95" at bounding box center [888, 268] width 69 height 28
click at [863, 340] on p "Facturation trimestrielle ou annuelle" at bounding box center [889, 338] width 165 height 15
click at [878, 250] on div "VOTRE COTISATION 16 € 95 par mois soit 203,4€ par an Facturation trimestrielle …" at bounding box center [888, 292] width 188 height 161
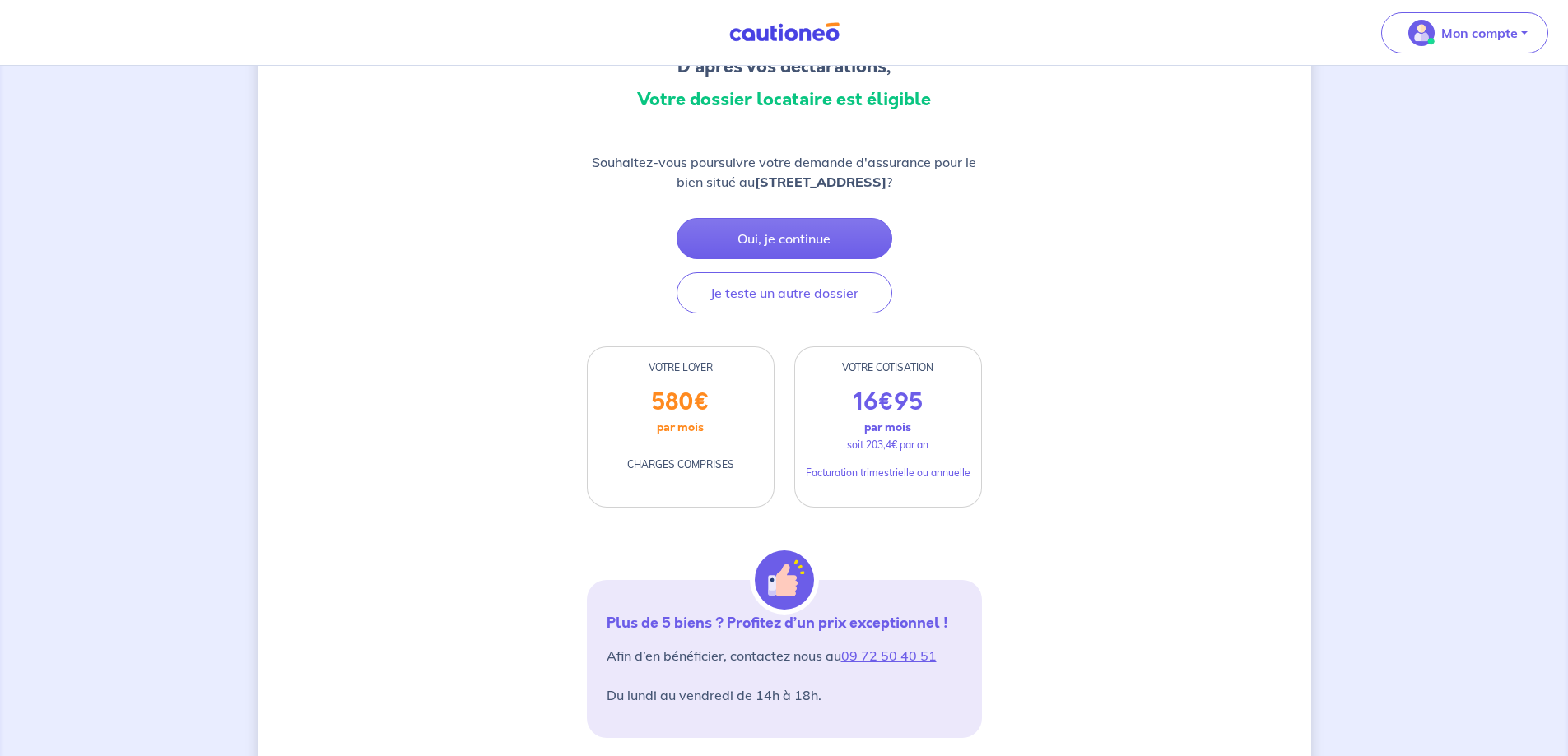
scroll to position [144, 0]
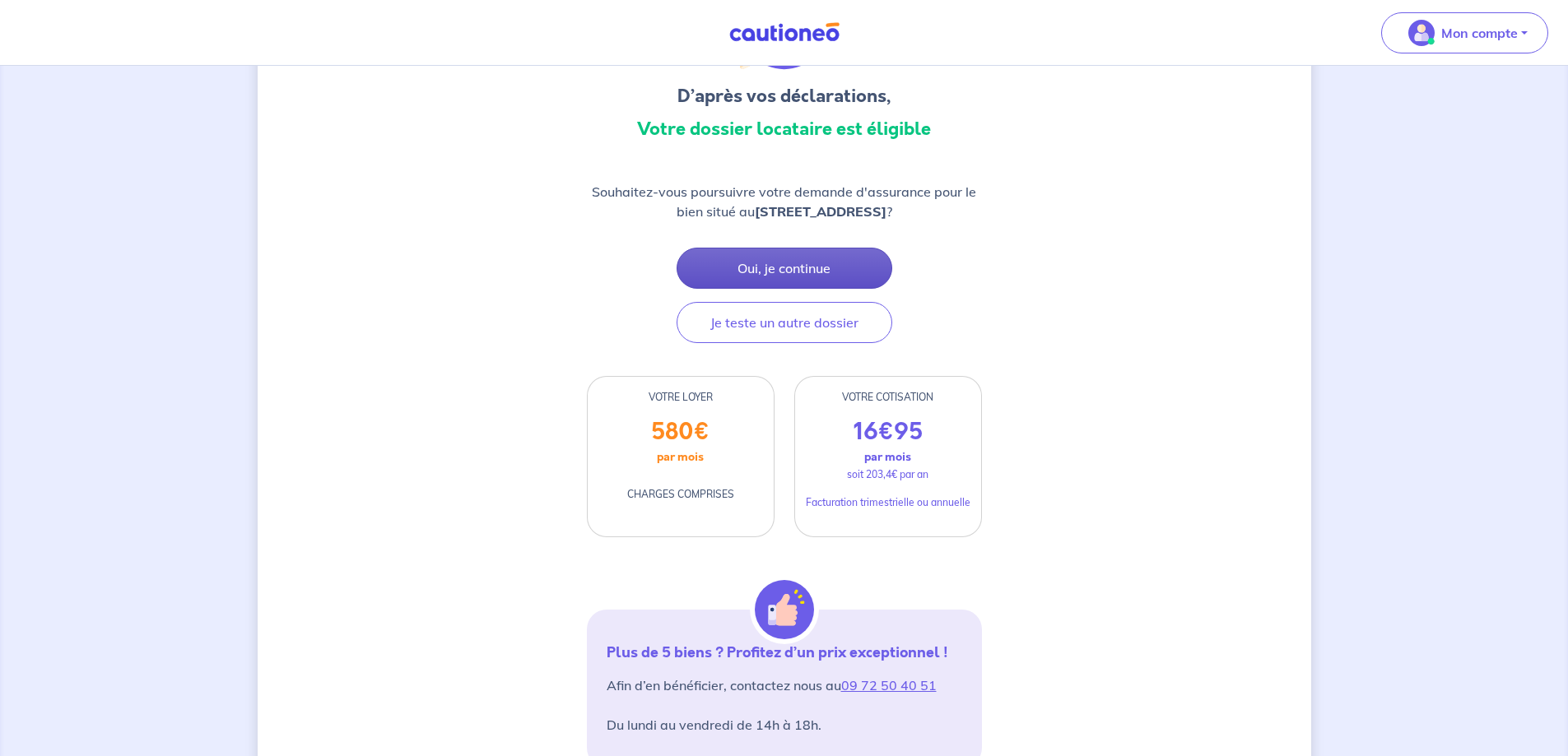
click at [817, 275] on button "Oui, je continue" at bounding box center [784, 268] width 216 height 41
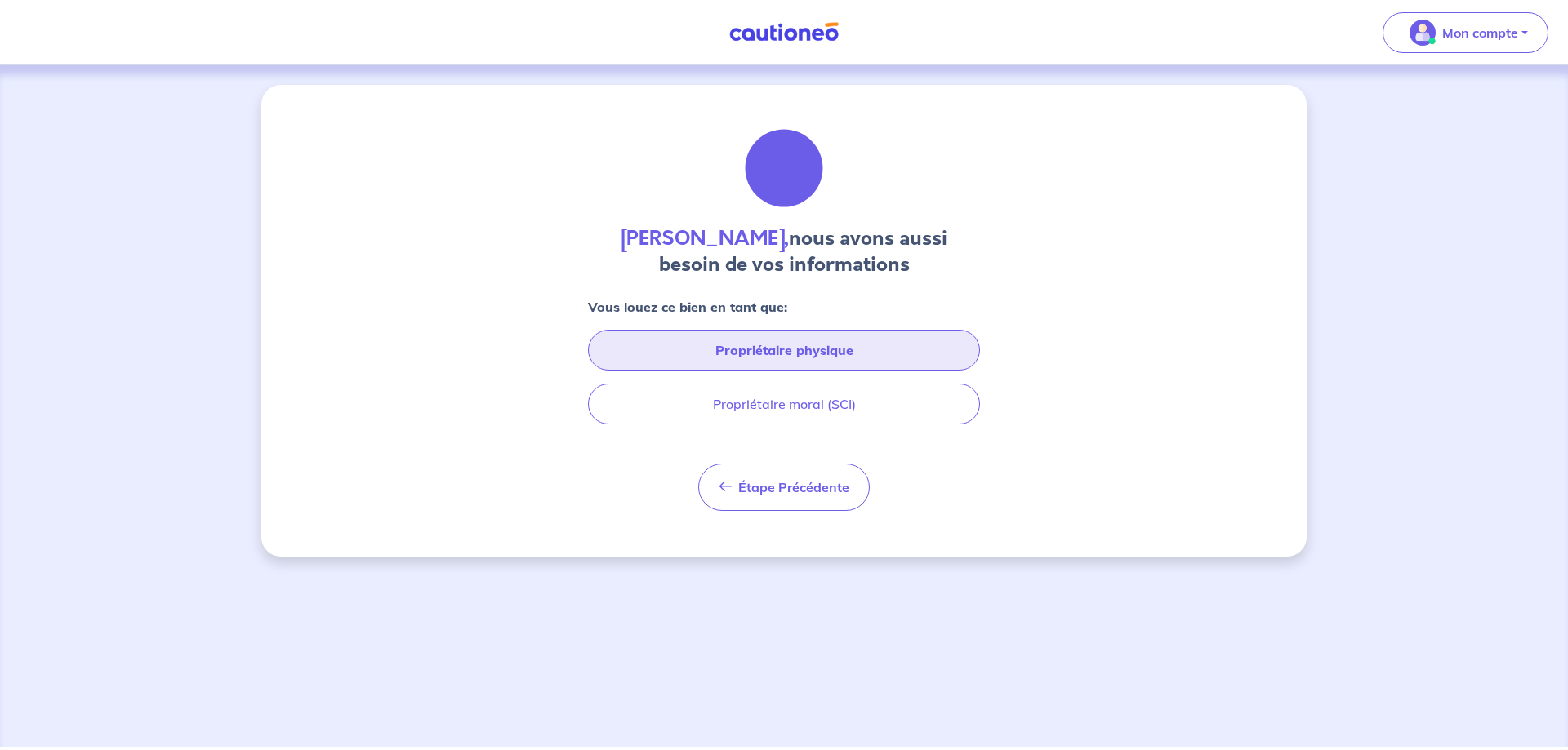
click at [794, 345] on button "Propriétaire physique" at bounding box center [784, 350] width 392 height 40
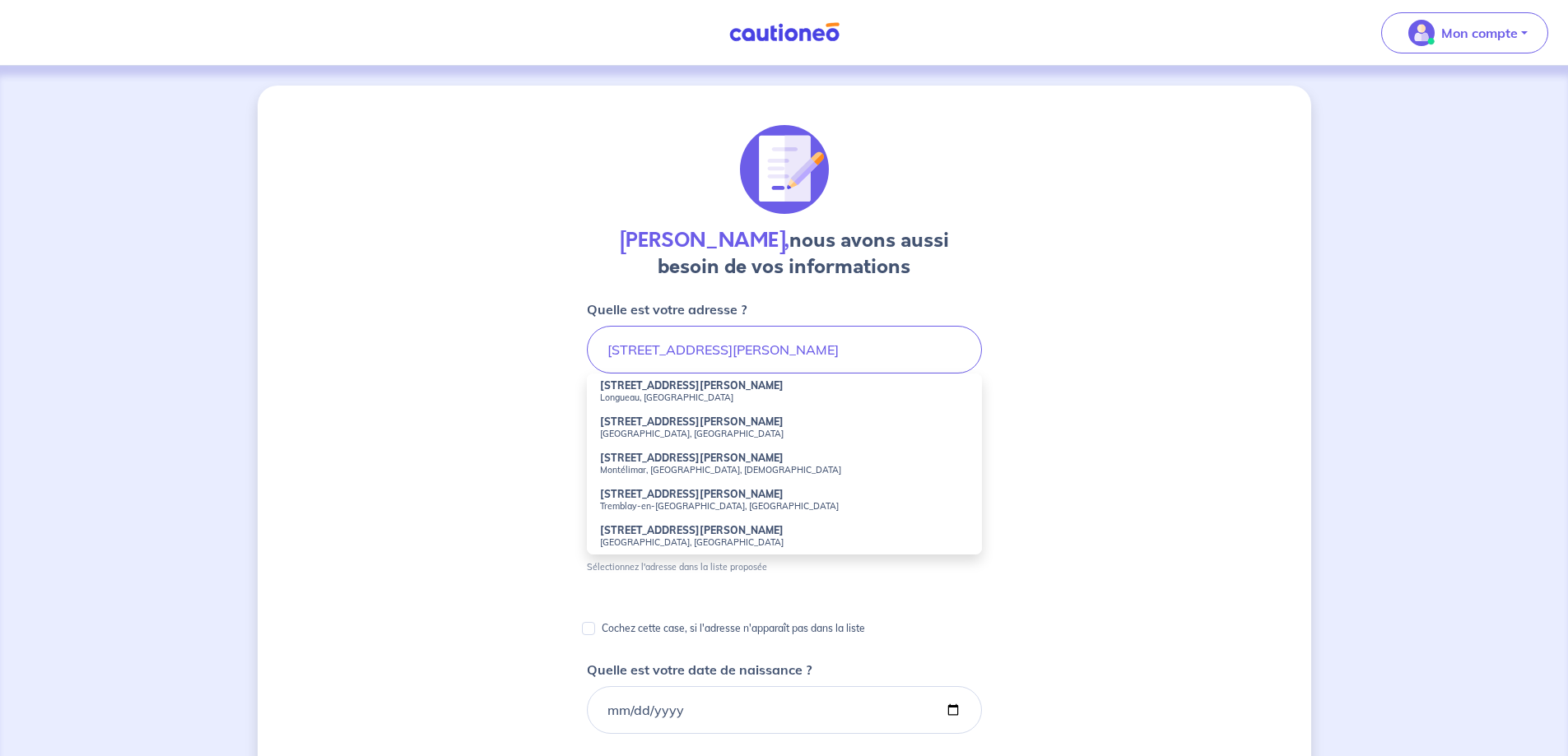
click at [669, 423] on strong "[STREET_ADDRESS][PERSON_NAME]" at bounding box center [692, 422] width 184 height 12
type input "[STREET_ADDRESS][PERSON_NAME]"
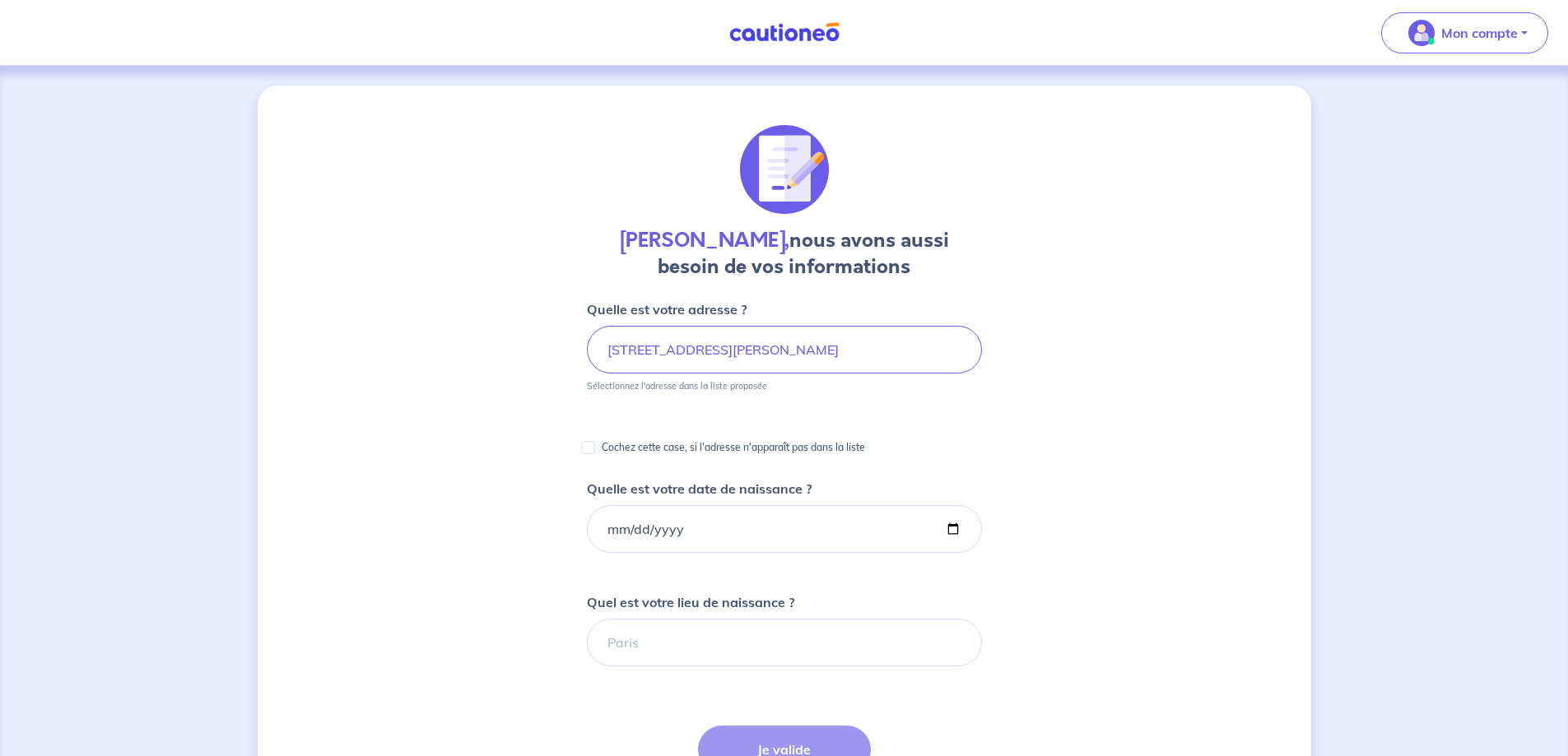
scroll to position [82, 0]
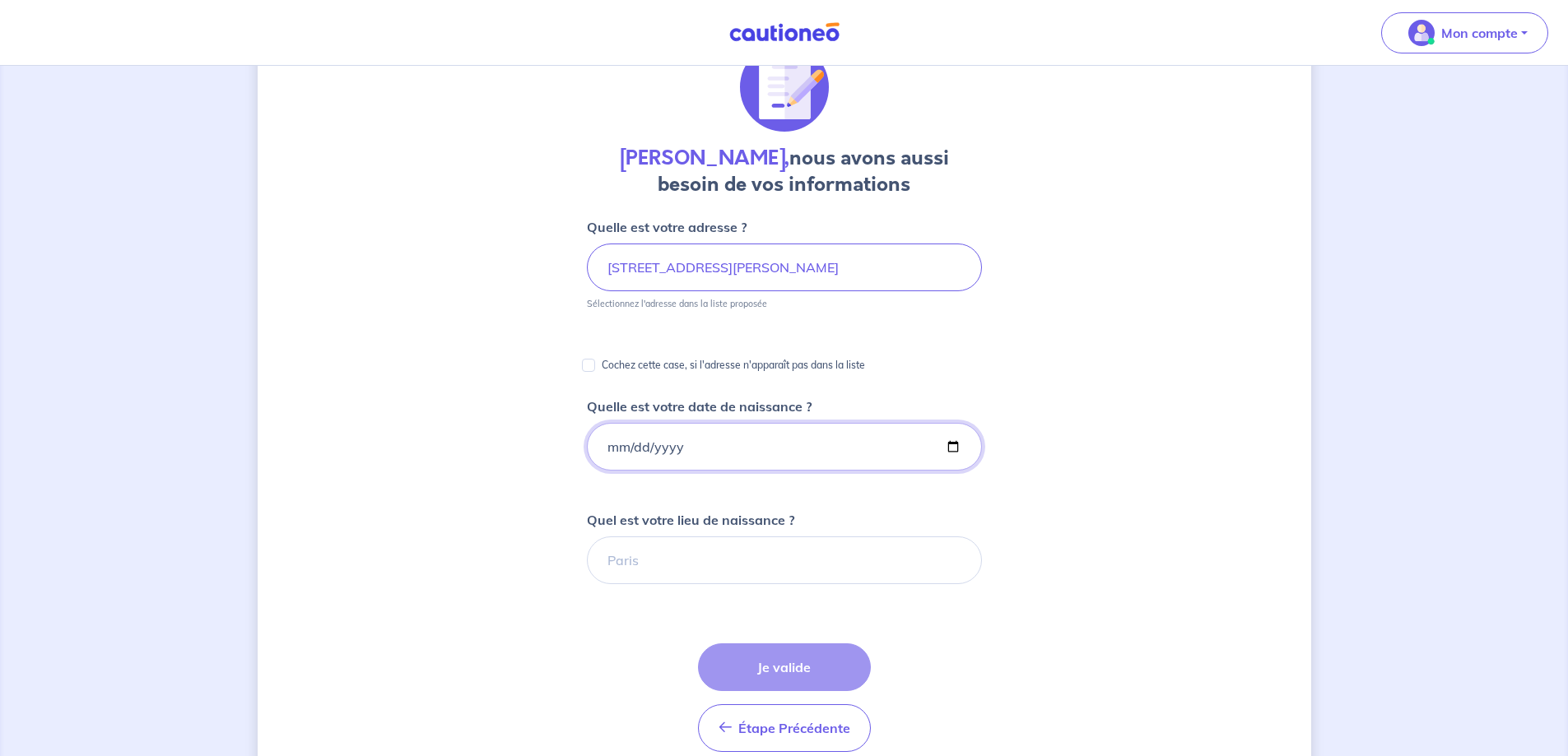
click at [694, 446] on input "Quelle est votre date de naissance ?" at bounding box center [784, 447] width 395 height 47
type input "[DATE]"
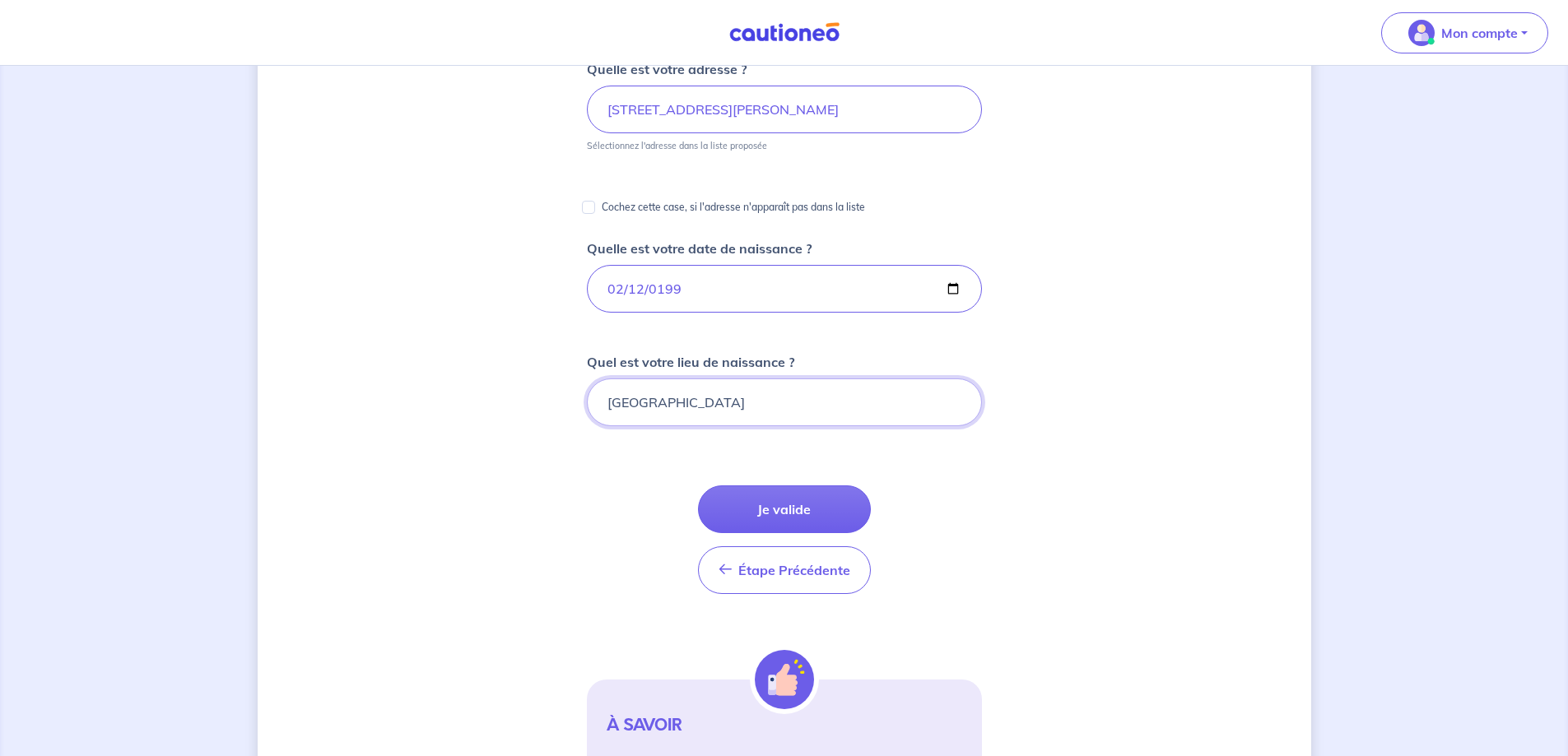
scroll to position [247, 0]
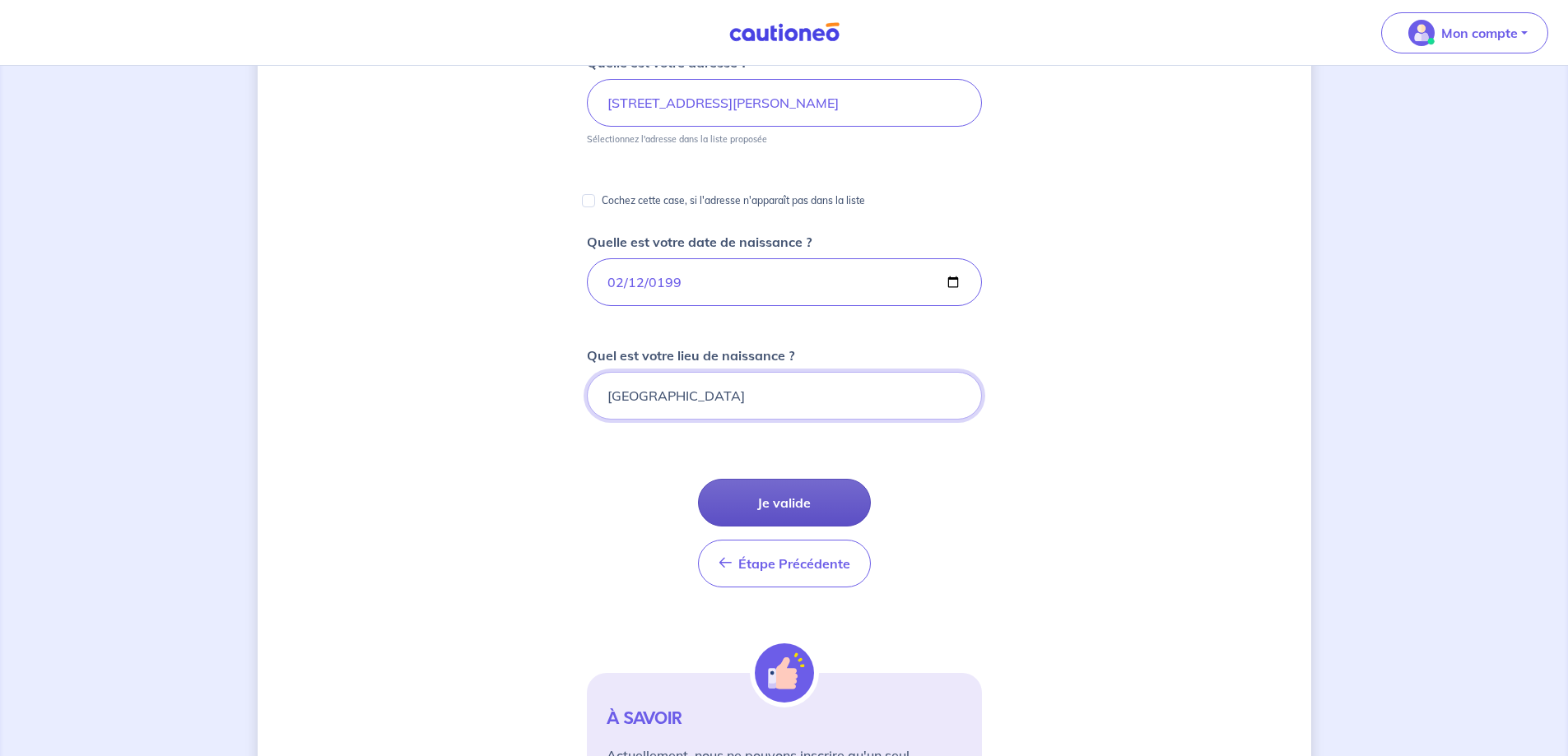
type input "[GEOGRAPHIC_DATA]"
click at [766, 516] on button "Je valide" at bounding box center [784, 503] width 172 height 47
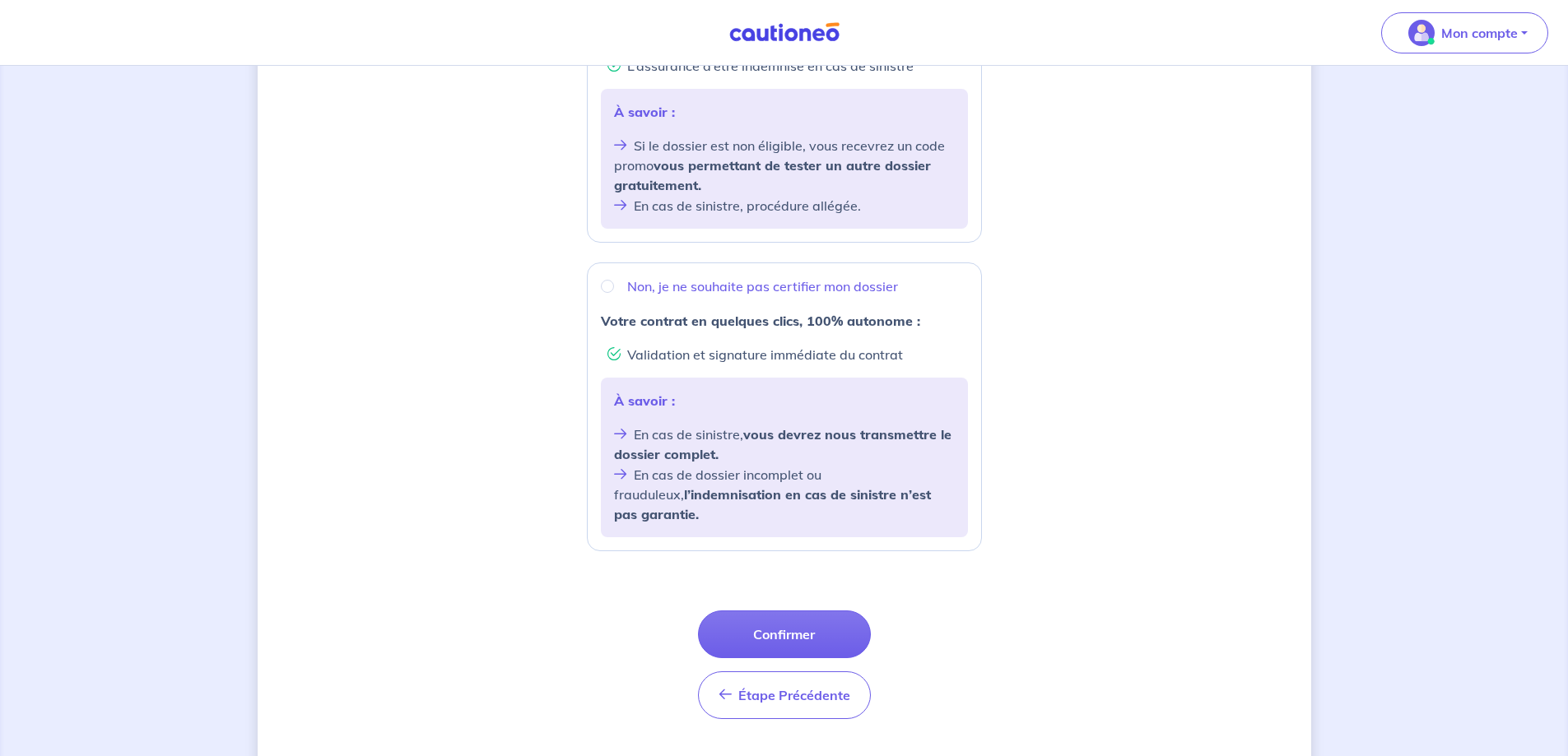
scroll to position [475, 0]
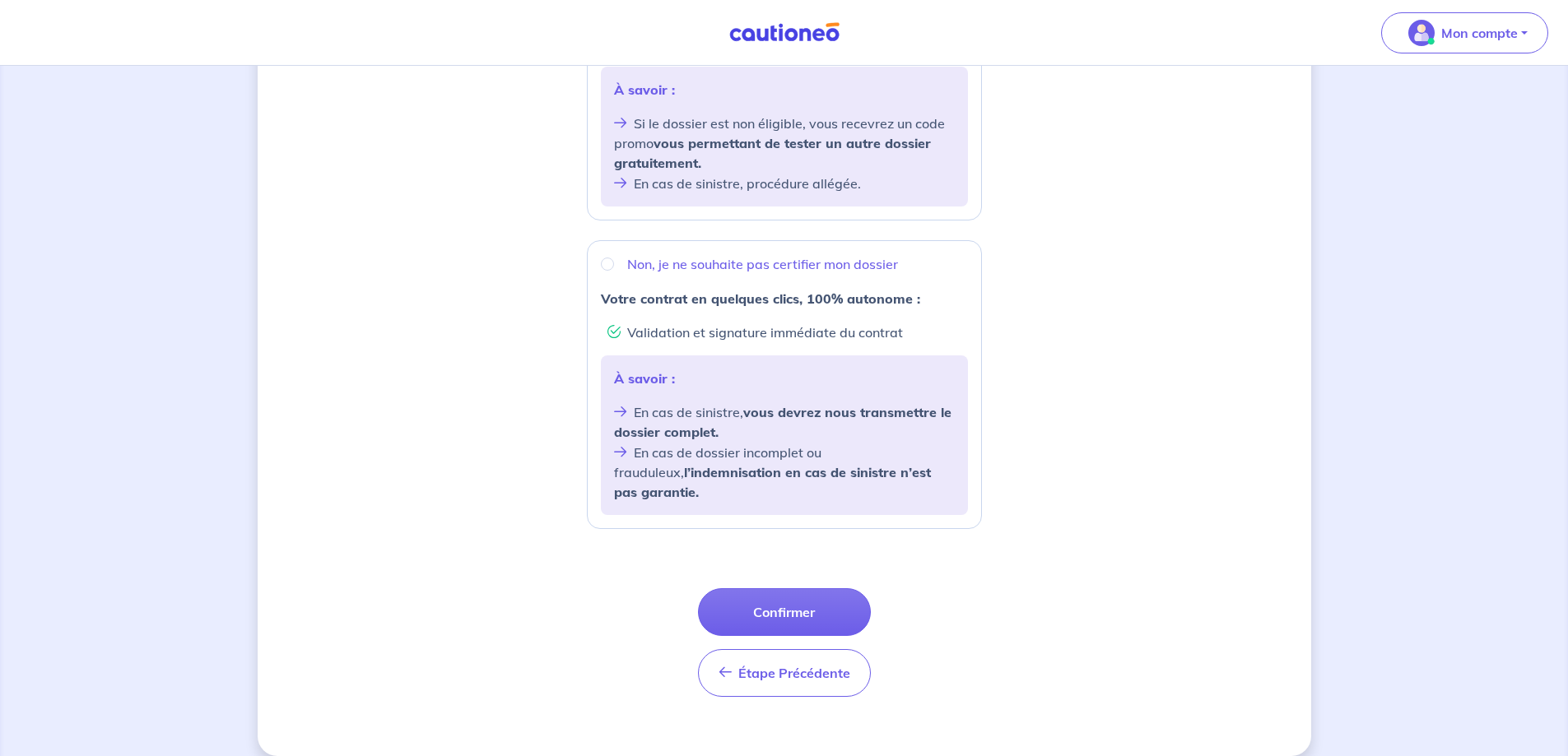
click at [620, 266] on div "Non, je ne souhaite pas certifier mon dossier" at bounding box center [784, 263] width 368 height 20
radio input "true"
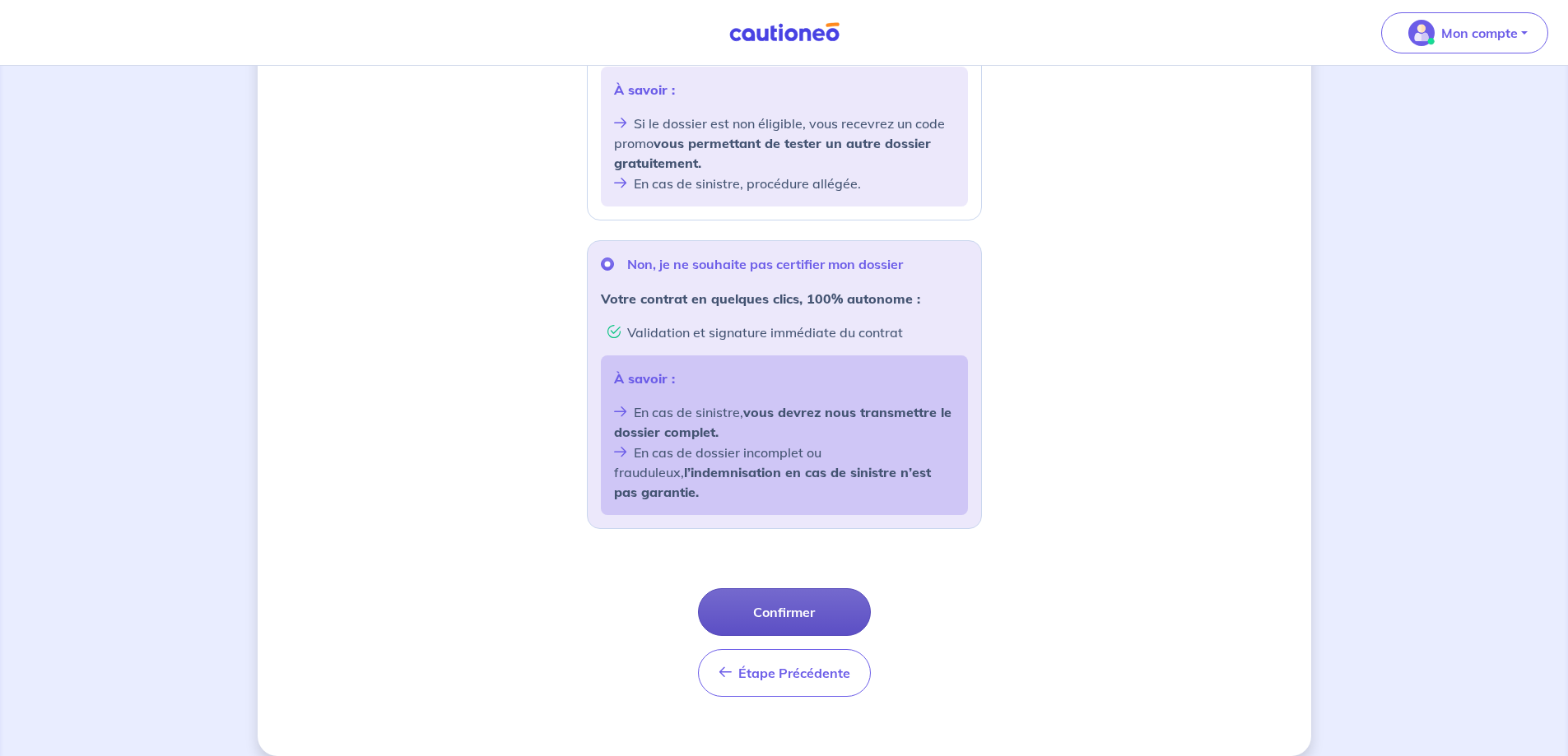
click at [794, 595] on button "Confirmer" at bounding box center [784, 612] width 172 height 47
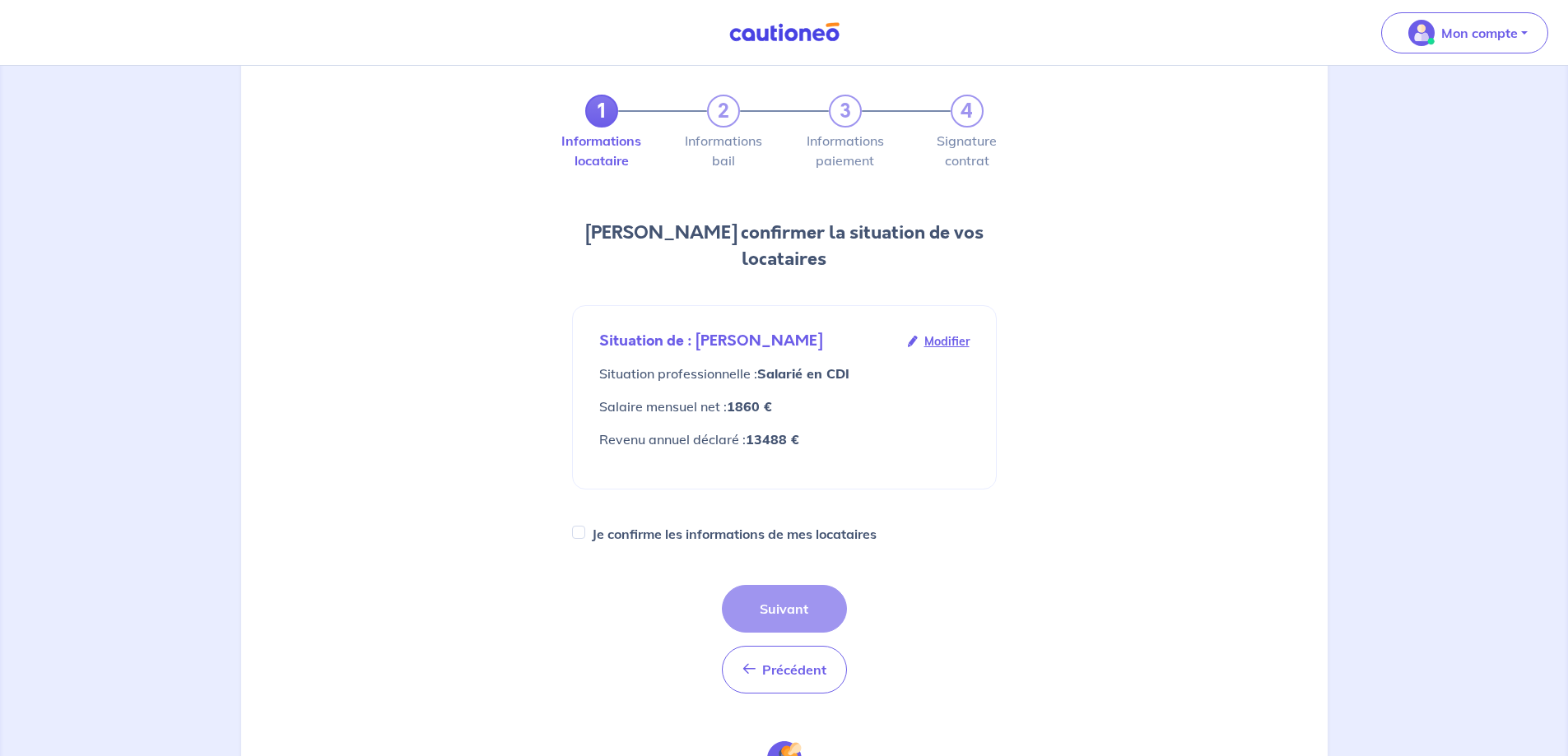
scroll to position [247, 0]
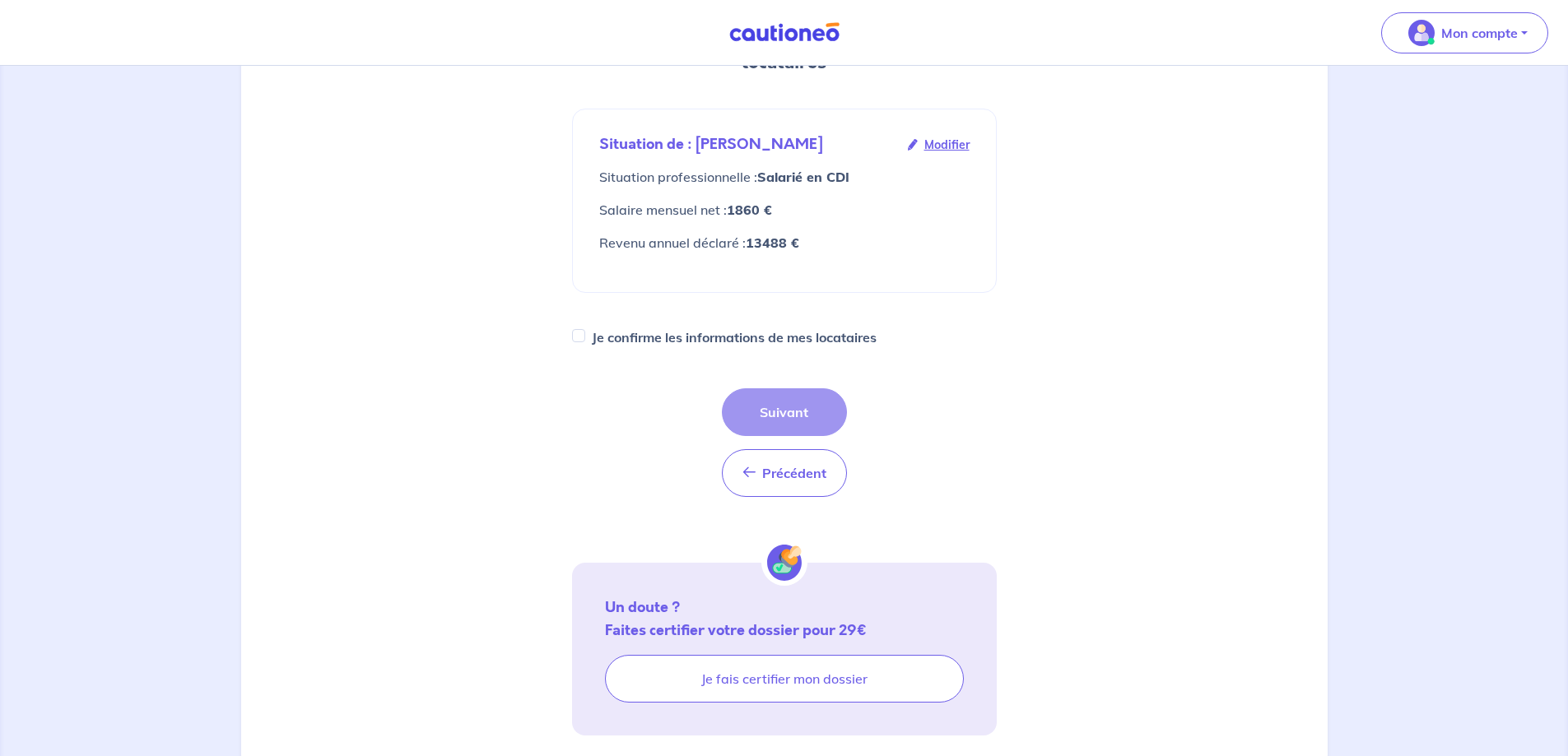
click at [565, 314] on div "1 2 3 4 Informations locataire Informations bail Informations paiement Signatur…" at bounding box center [784, 307] width 444 height 897
click at [574, 330] on input "Je confirme les informations de mes locataires" at bounding box center [579, 336] width 13 height 13
checkbox input "true"
click at [766, 388] on button "Suivant" at bounding box center [784, 412] width 125 height 47
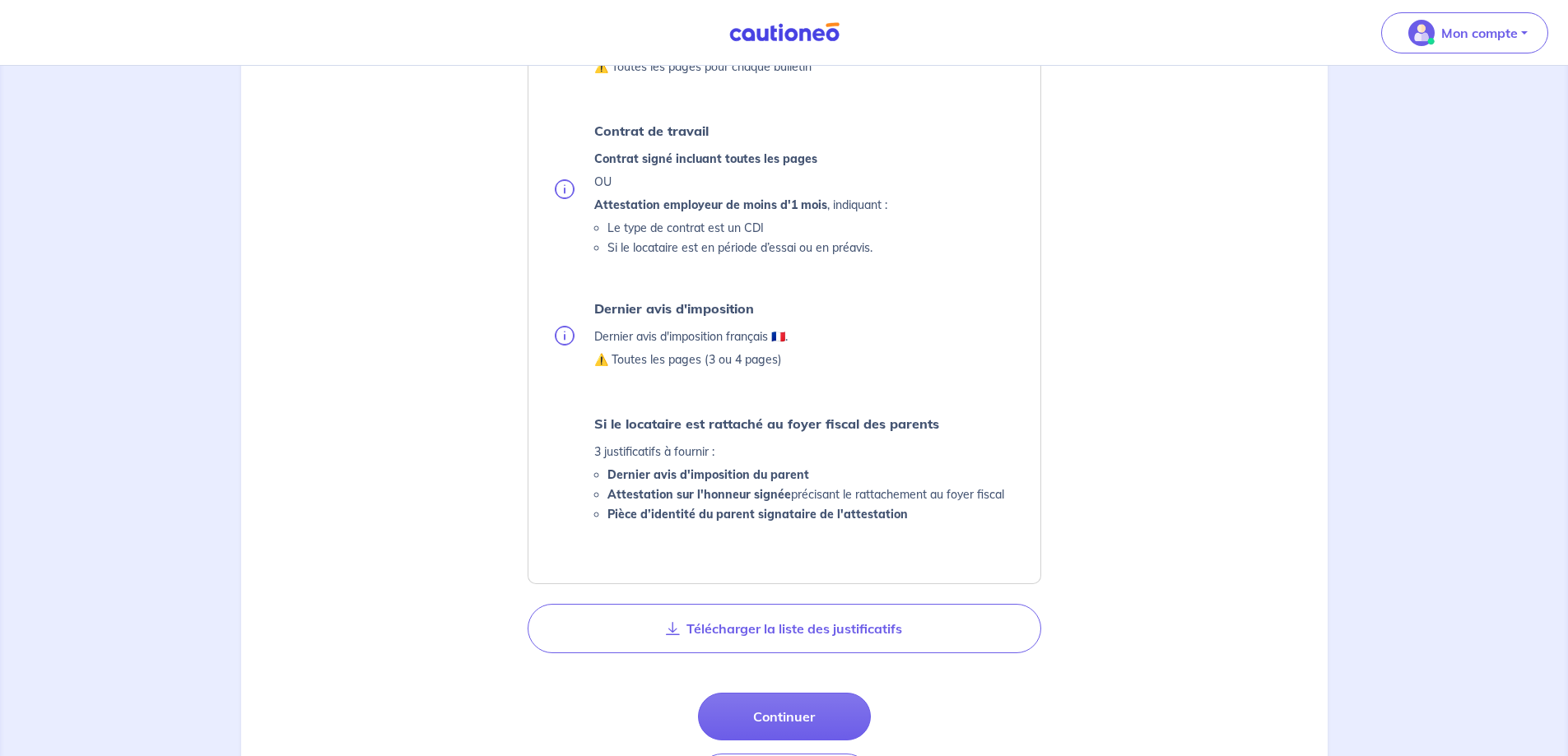
scroll to position [823, 0]
